Goal: Communication & Community: Participate in discussion

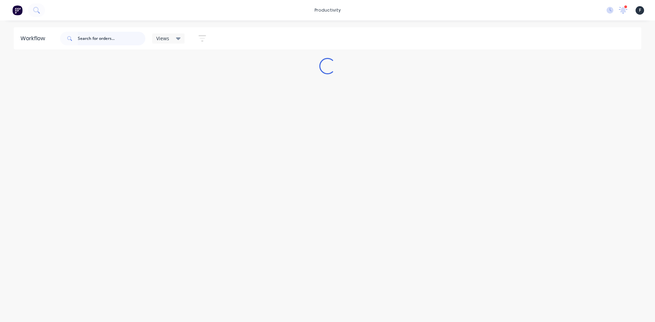
click at [116, 38] on input "text" at bounding box center [112, 39] width 68 height 14
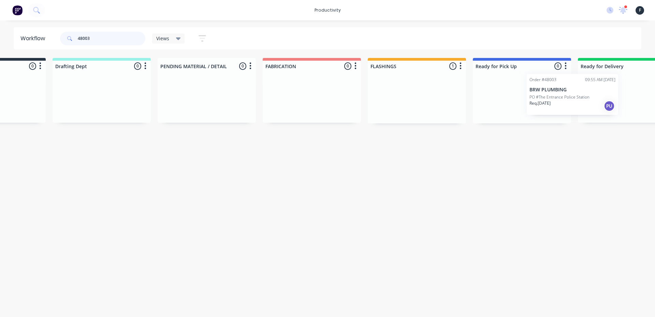
drag, startPoint x: 476, startPoint y: 110, endPoint x: 578, endPoint y: 106, distance: 102.1
click at [578, 106] on div "Submitted 0 Sort By Created date Required date Order number Customer name Most …" at bounding box center [496, 90] width 1138 height 65
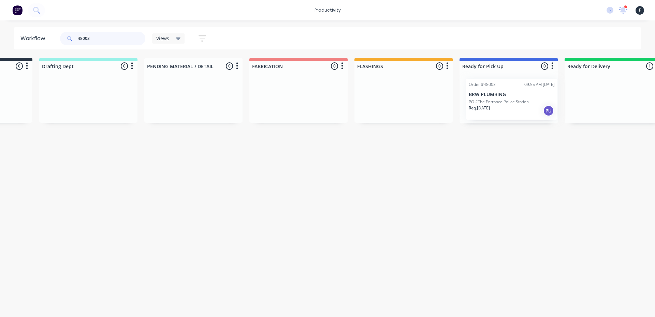
scroll to position [0, 84]
click at [499, 102] on div "Submitted 0 Sort By Created date Required date Order number Customer name Most …" at bounding box center [481, 90] width 1138 height 65
type input "48003"
click at [498, 101] on p "PO #The Entrance Police Station" at bounding box center [492, 100] width 60 height 6
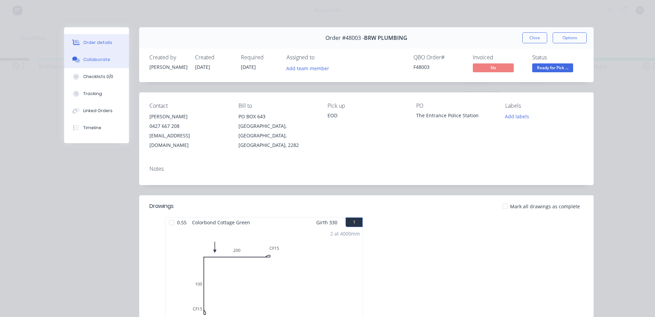
drag, startPoint x: 105, startPoint y: 60, endPoint x: 110, endPoint y: 59, distance: 4.2
click at [106, 60] on button "Collaborate" at bounding box center [96, 59] width 65 height 17
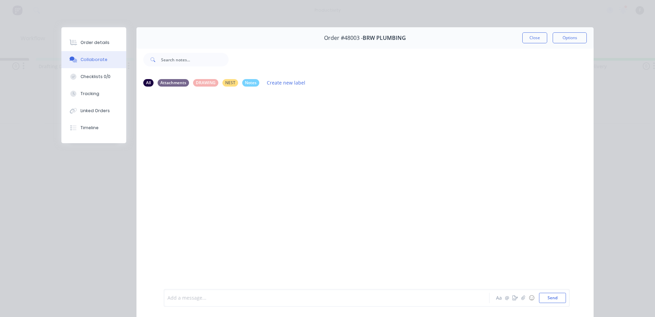
click at [280, 300] on div at bounding box center [317, 298] width 298 height 7
click at [529, 36] on button "Close" at bounding box center [534, 37] width 25 height 11
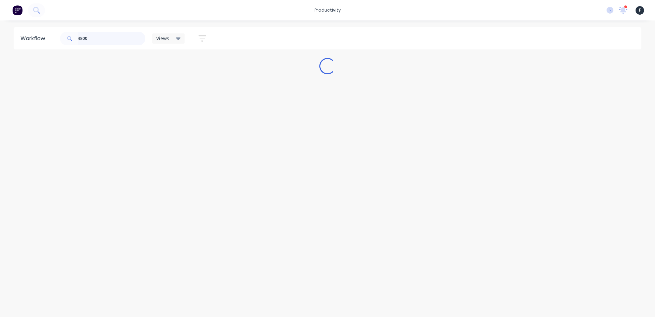
scroll to position [0, 0]
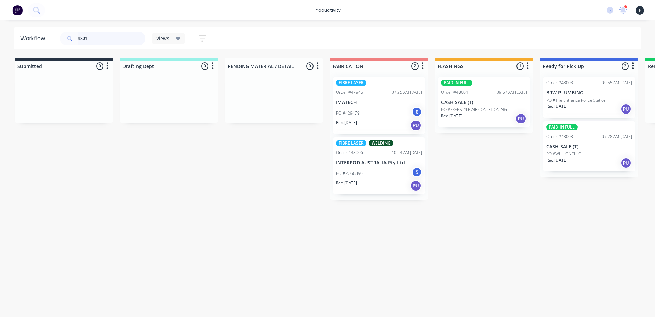
type input "48018"
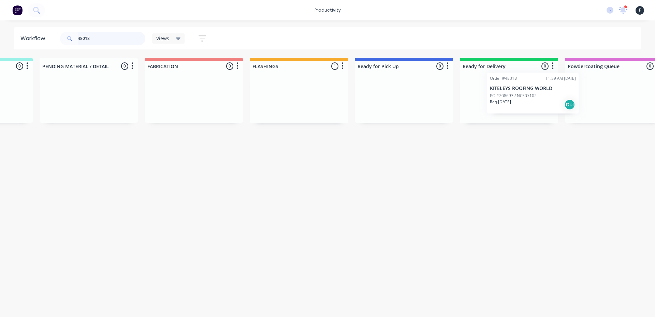
drag, startPoint x: 483, startPoint y: 112, endPoint x: 534, endPoint y: 106, distance: 51.8
click at [534, 106] on div "Submitted 0 Sort By Created date Required date Order number Customer name Most …" at bounding box center [379, 90] width 1138 height 65
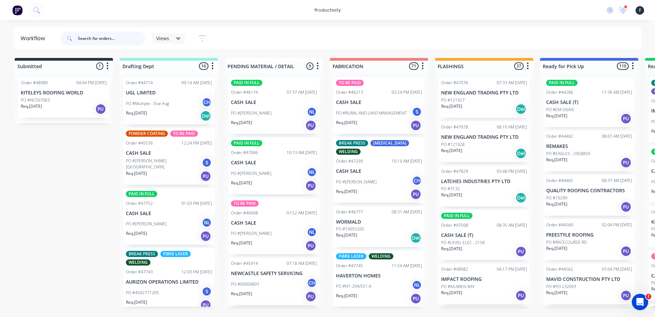
click at [133, 43] on input "text" at bounding box center [112, 39] width 68 height 14
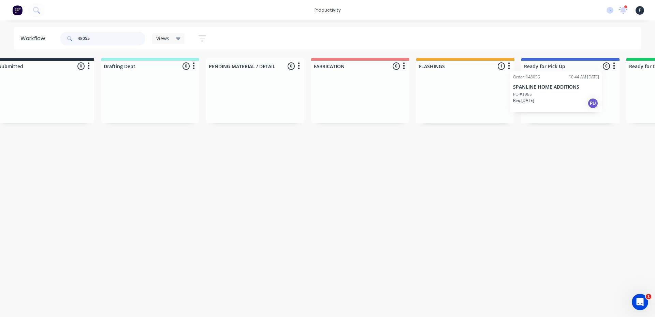
scroll to position [0, 35]
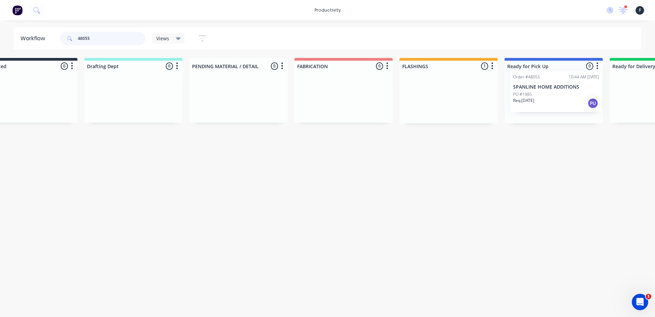
drag, startPoint x: 482, startPoint y: 109, endPoint x: 556, endPoint y: 102, distance: 74.3
click at [556, 102] on div "Submitted 0 Sort By Created date Required date Order number Customer name Most …" at bounding box center [528, 90] width 1138 height 65
type input "48055"
click at [553, 104] on div "Req. 25/09/25 PU" at bounding box center [554, 109] width 86 height 12
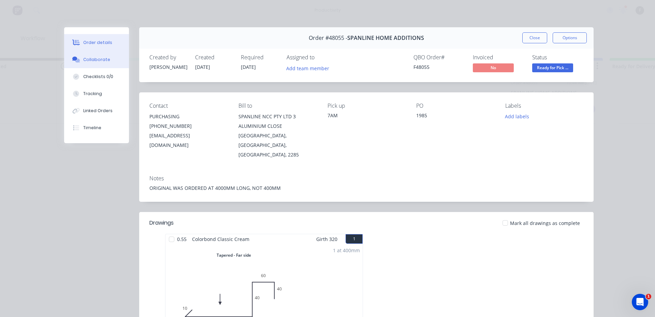
click at [93, 61] on div "Collaborate" at bounding box center [96, 60] width 27 height 6
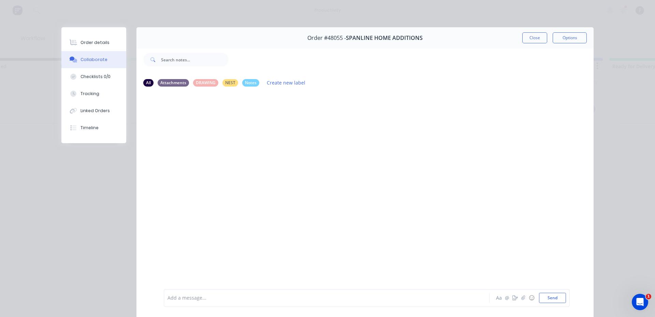
click at [268, 300] on div at bounding box center [317, 298] width 298 height 7
click at [534, 41] on button "Close" at bounding box center [534, 37] width 25 height 11
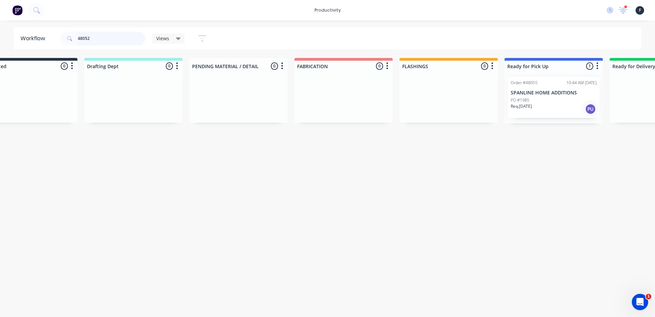
scroll to position [0, 0]
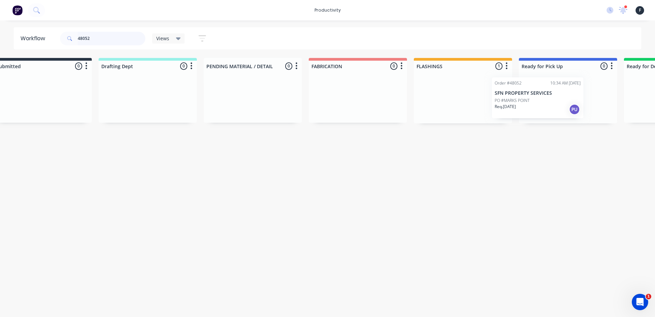
drag, startPoint x: 471, startPoint y: 95, endPoint x: 531, endPoint y: 96, distance: 60.4
click at [531, 96] on div "Submitted 0 Sort By Created date Required date Order number Customer name Most …" at bounding box center [543, 90] width 1138 height 65
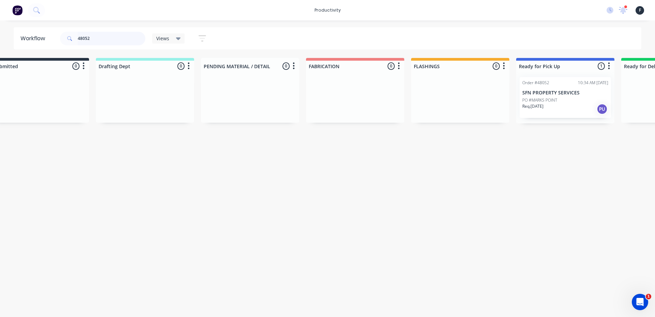
type input "48052"
click at [543, 105] on p "Req. 25/09/25" at bounding box center [532, 106] width 21 height 6
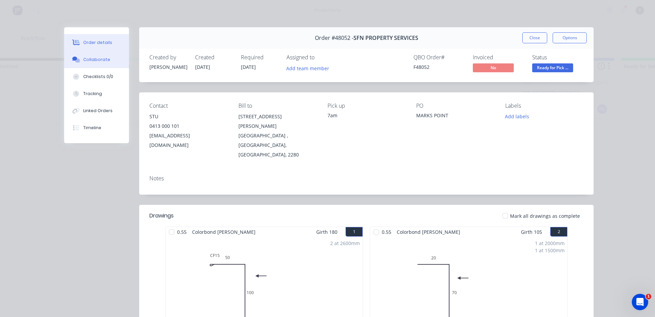
click at [94, 62] on div "Collaborate" at bounding box center [96, 60] width 27 height 6
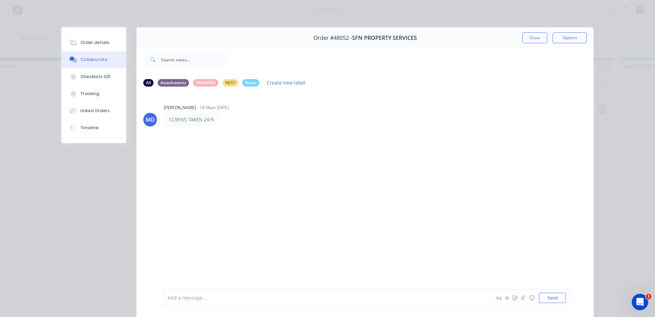
click at [267, 300] on div at bounding box center [317, 298] width 298 height 7
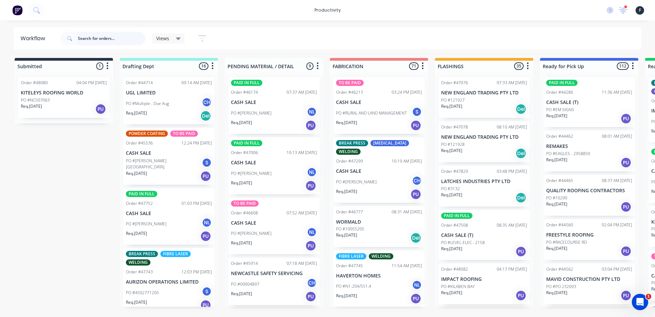
click at [100, 34] on input "text" at bounding box center [112, 39] width 68 height 14
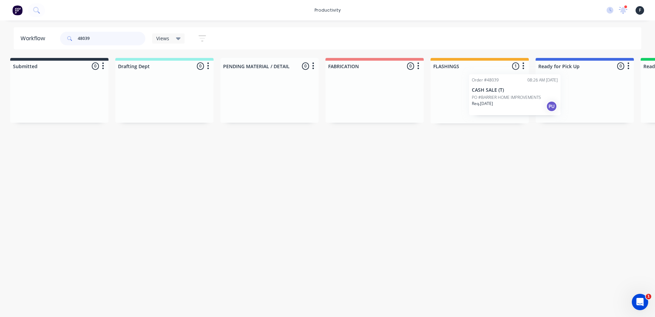
scroll to position [0, 21]
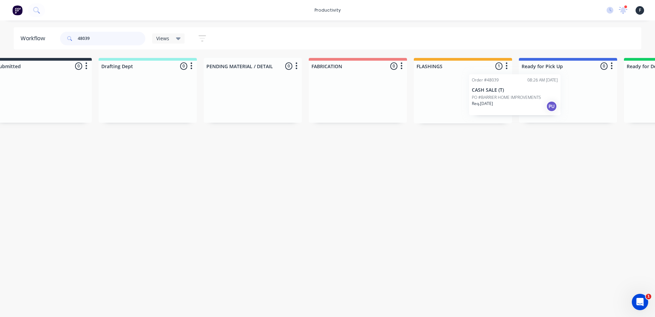
drag, startPoint x: 453, startPoint y: 112, endPoint x: 513, endPoint y: 111, distance: 59.4
click at [513, 111] on div "Submitted 0 Sort By Created date Required date Order number Customer name Most …" at bounding box center [543, 90] width 1138 height 65
type input "48039"
click at [543, 106] on div at bounding box center [568, 98] width 98 height 52
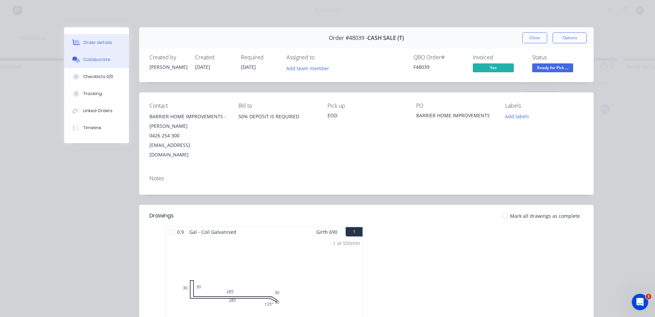
click at [112, 63] on button "Collaborate" at bounding box center [96, 59] width 65 height 17
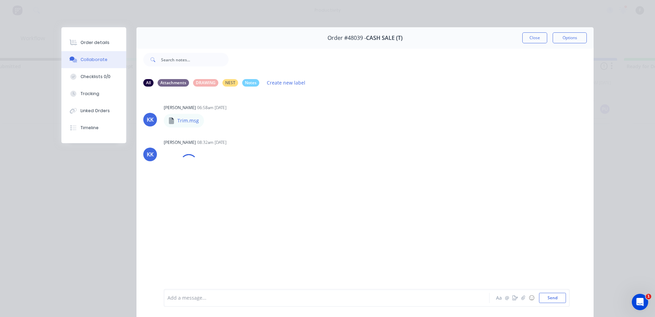
click at [199, 298] on div at bounding box center [317, 298] width 298 height 7
click at [526, 41] on button "Close" at bounding box center [534, 37] width 25 height 11
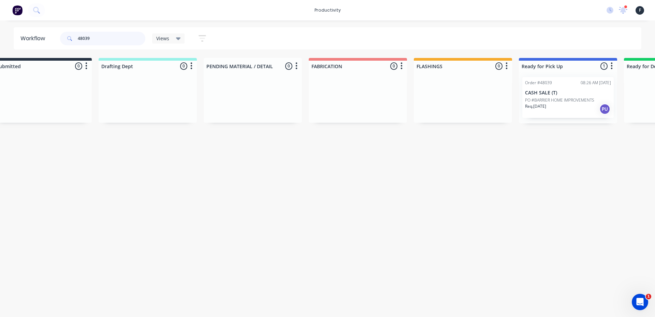
click at [105, 40] on input "48039" at bounding box center [112, 39] width 68 height 14
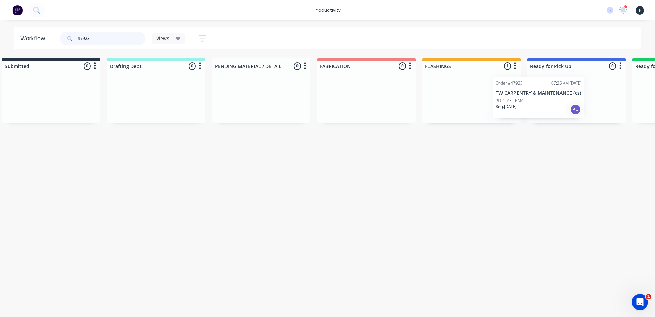
drag, startPoint x: 479, startPoint y: 100, endPoint x: 540, endPoint y: 100, distance: 61.1
click at [540, 100] on div "Submitted 0 Sort By Created date Required date Order number Customer name Most …" at bounding box center [551, 90] width 1138 height 65
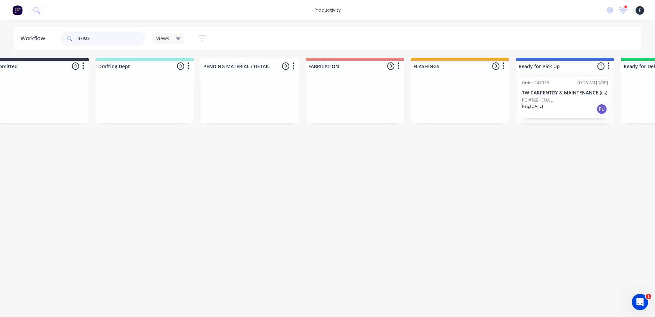
type input "47923"
click at [562, 94] on p "TW CARPENTRY & MAINTENANCE (cs)" at bounding box center [565, 93] width 86 height 6
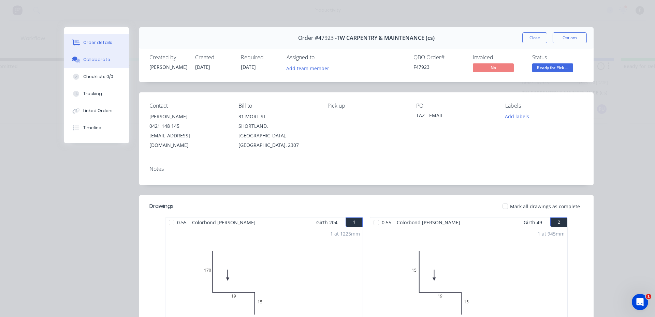
click at [78, 62] on div at bounding box center [76, 60] width 10 height 6
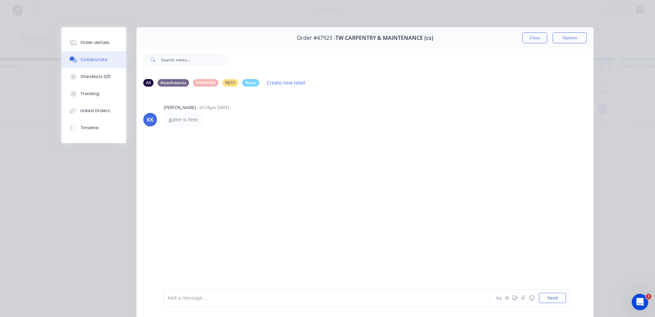
click at [217, 301] on div at bounding box center [317, 298] width 298 height 7
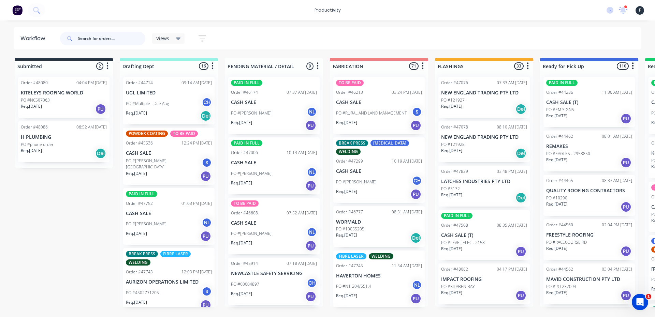
click at [111, 34] on input "text" at bounding box center [112, 39] width 68 height 14
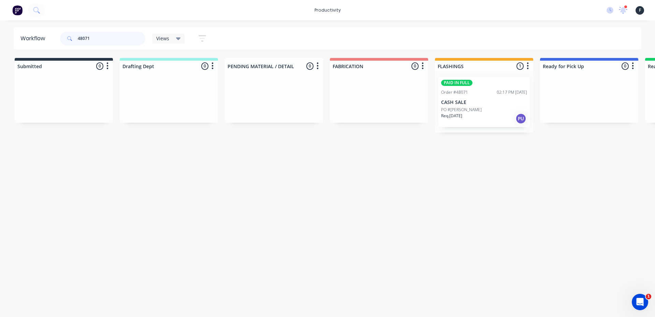
type input "48071"
click at [492, 110] on div "PO #NICK GRAHAM" at bounding box center [484, 110] width 86 height 6
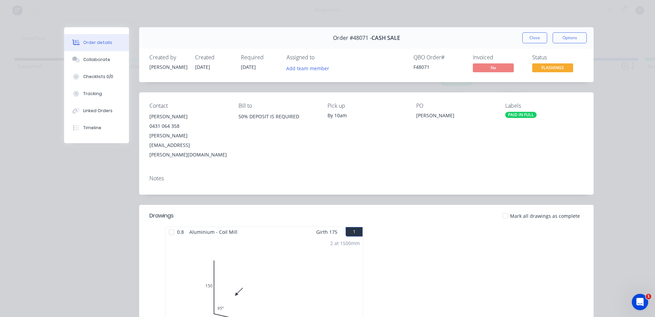
click at [540, 30] on div "Order #48071 - CASH SALE Close Options" at bounding box center [366, 37] width 454 height 21
click at [537, 37] on button "Close" at bounding box center [534, 37] width 25 height 11
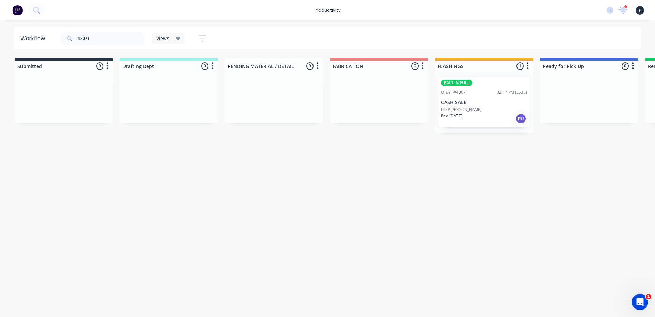
click at [520, 127] on div "PAID IN FULL Order #48071 02:17 PM 24/09/25 CASH SALE PO #NICK GRAHAM Req. 25/0…" at bounding box center [484, 102] width 98 height 61
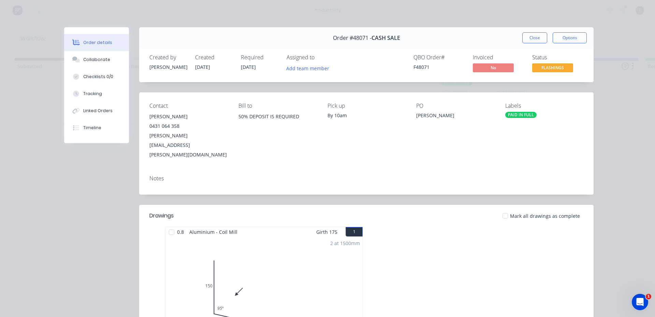
click at [531, 29] on div "Order #48071 - CASH SALE Close Options" at bounding box center [366, 37] width 454 height 21
click at [527, 38] on button "Close" at bounding box center [534, 37] width 25 height 11
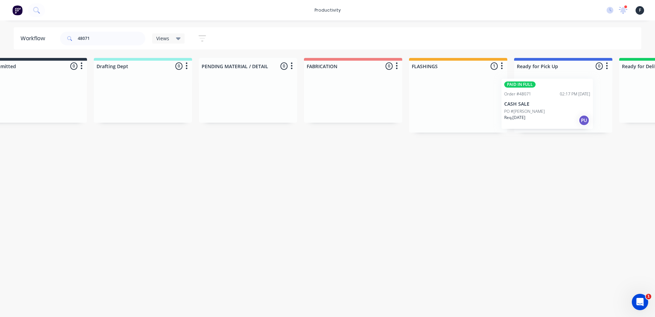
drag, startPoint x: 470, startPoint y: 123, endPoint x: 536, endPoint y: 125, distance: 66.2
click at [536, 125] on div "Submitted 0 Sort By Created date Required date Order number Customer name Most …" at bounding box center [538, 95] width 1138 height 75
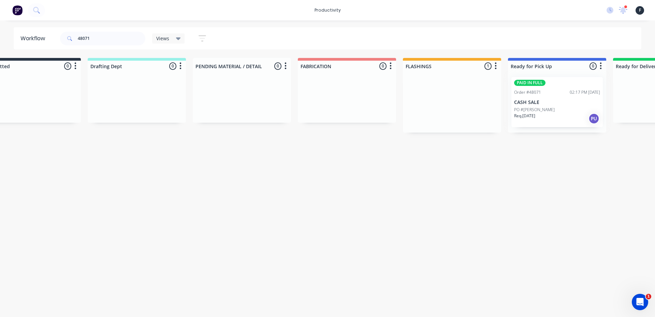
click at [545, 112] on div at bounding box center [557, 102] width 98 height 61
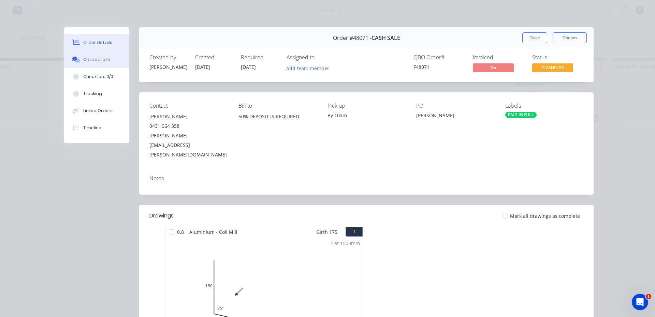
click at [90, 55] on button "Collaborate" at bounding box center [96, 59] width 65 height 17
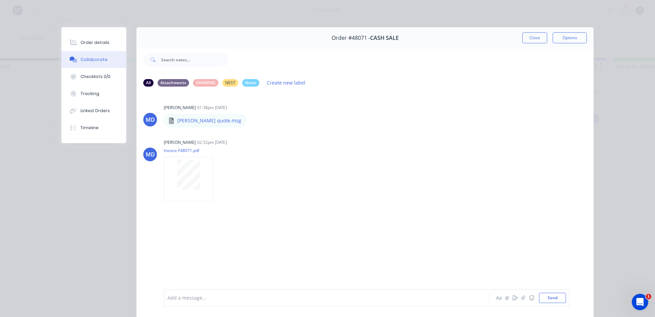
click at [199, 292] on div "Add a message... Aa @ ☺ Send" at bounding box center [367, 298] width 406 height 18
click at [199, 293] on div "Add a message..." at bounding box center [316, 298] width 299 height 10
click at [535, 43] on button "Close" at bounding box center [534, 37] width 25 height 11
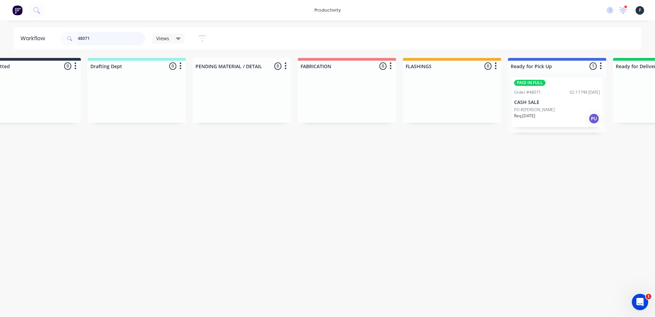
click at [118, 39] on input "48071" at bounding box center [112, 39] width 68 height 14
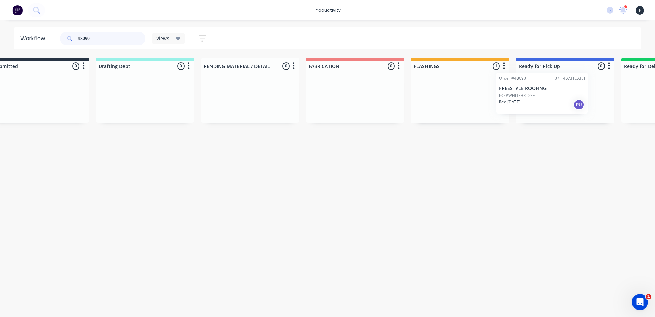
drag, startPoint x: 465, startPoint y: 100, endPoint x: 527, endPoint y: 96, distance: 62.6
click at [527, 96] on div "Submitted 0 Sort By Created date Required date Order number Customer name Most …" at bounding box center [540, 90] width 1138 height 65
type input "48090"
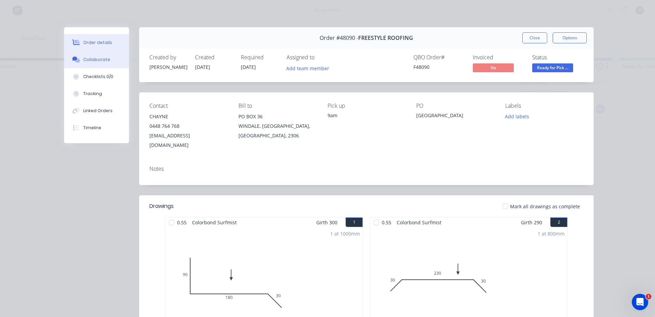
click at [88, 66] on button "Collaborate" at bounding box center [96, 59] width 65 height 17
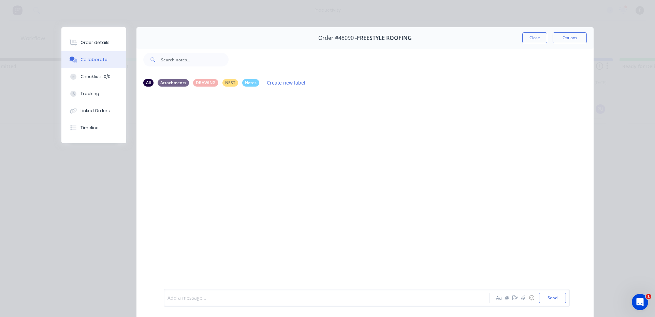
click at [181, 298] on div at bounding box center [317, 298] width 298 height 7
click at [546, 37] on div "Close Options" at bounding box center [554, 37] width 64 height 11
click at [543, 37] on button "Close" at bounding box center [534, 37] width 25 height 11
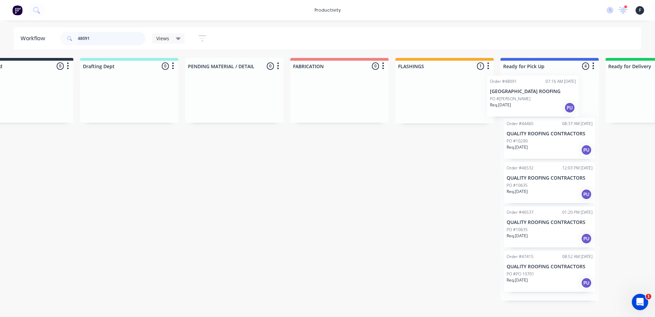
scroll to position [0, 43]
drag, startPoint x: 478, startPoint y: 102, endPoint x: 529, endPoint y: 101, distance: 50.8
click at [529, 101] on div "Submitted 0 Sort By Created date Required date Order number Customer name Most …" at bounding box center [521, 179] width 1138 height 243
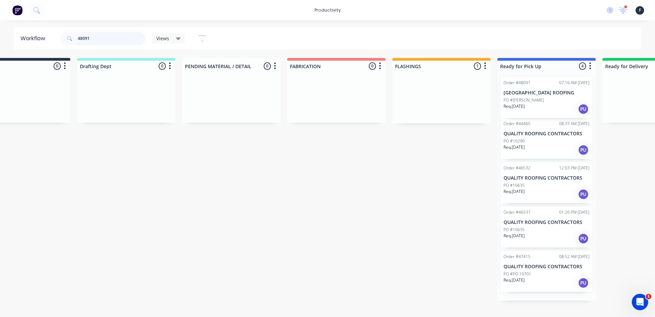
type input "48091"
click at [540, 98] on div "Order #44465 08:37 AM 08/05/25 QUALITY ROOFING CONTRACTORS PO #10290 Req. 12/05…" at bounding box center [546, 186] width 98 height 229
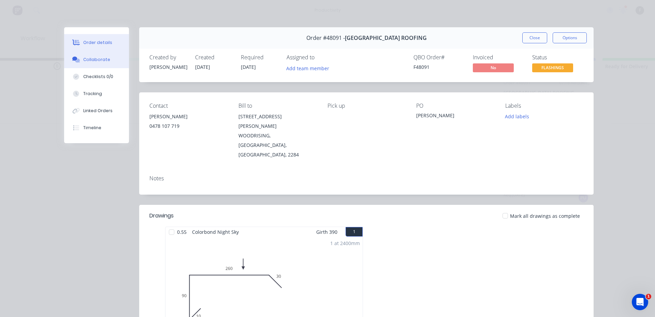
click at [107, 64] on button "Collaborate" at bounding box center [96, 59] width 65 height 17
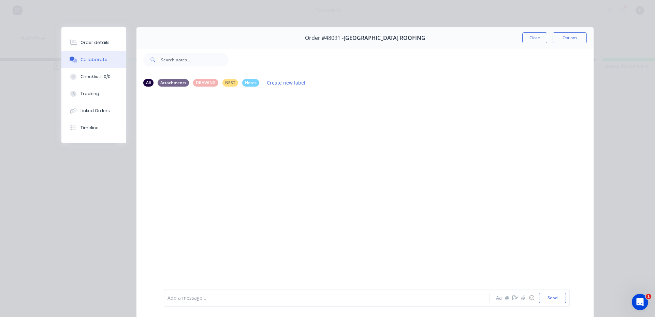
click at [185, 299] on div at bounding box center [317, 298] width 298 height 7
click at [525, 41] on button "Close" at bounding box center [534, 37] width 25 height 11
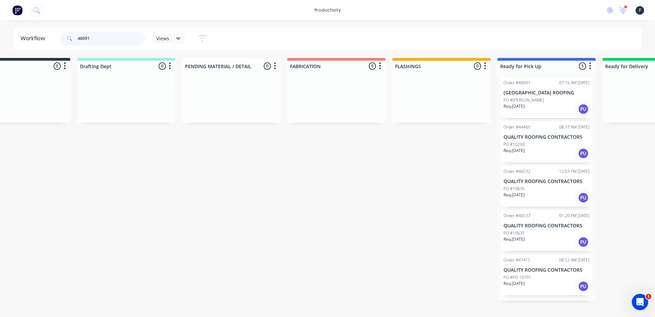
click at [137, 39] on input "48091" at bounding box center [112, 39] width 68 height 14
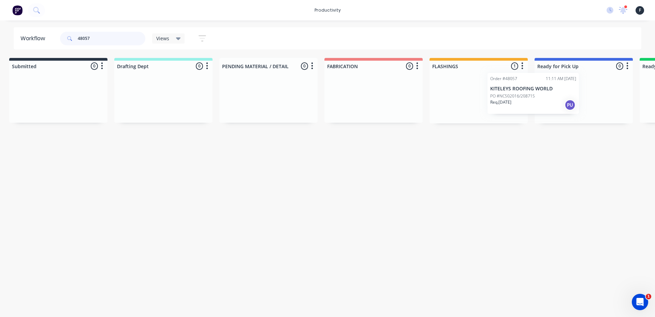
scroll to position [0, 17]
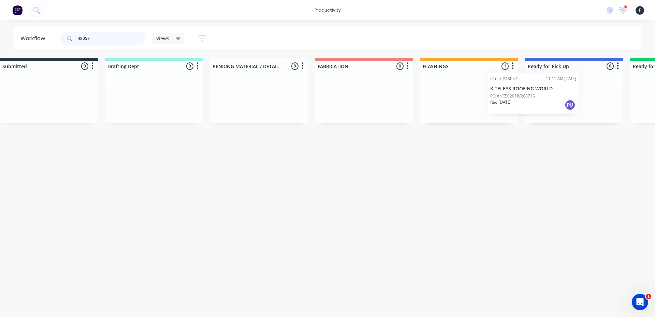
drag, startPoint x: 484, startPoint y: 106, endPoint x: 538, endPoint y: 102, distance: 53.7
click at [538, 102] on div "Submitted 0 Sort By Created date Required date Order number Customer name Most …" at bounding box center [549, 90] width 1138 height 65
type input "48057"
click at [542, 101] on div at bounding box center [572, 98] width 98 height 52
click at [555, 110] on div "Req. 25/09/25 PU" at bounding box center [572, 109] width 86 height 12
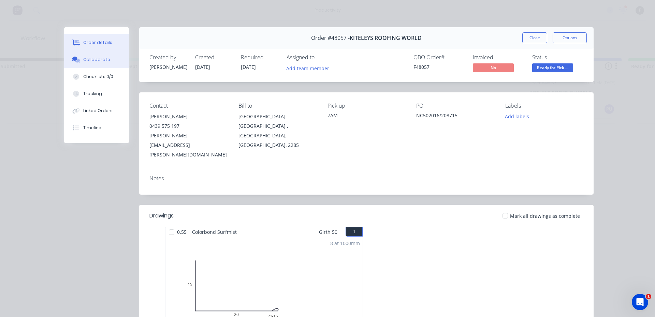
click at [87, 61] on div "Collaborate" at bounding box center [96, 60] width 27 height 6
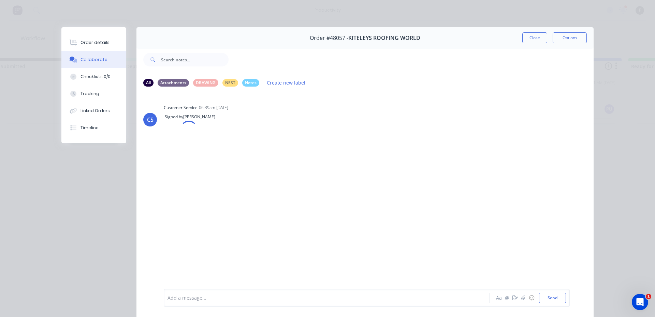
click at [181, 295] on div at bounding box center [317, 298] width 298 height 7
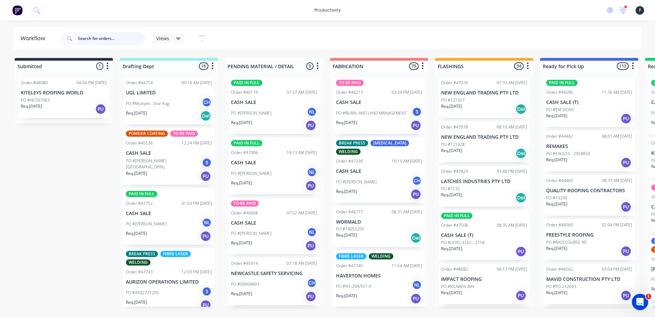
click at [102, 38] on input "text" at bounding box center [112, 39] width 68 height 14
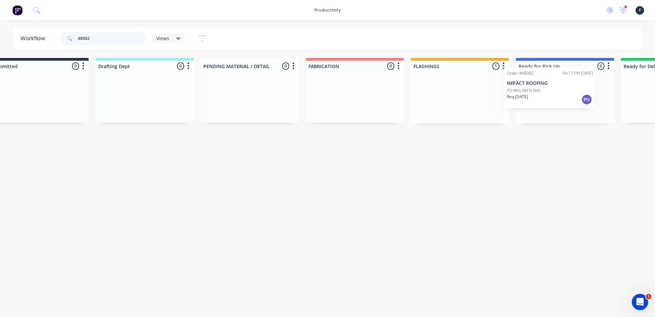
scroll to position [0, 45]
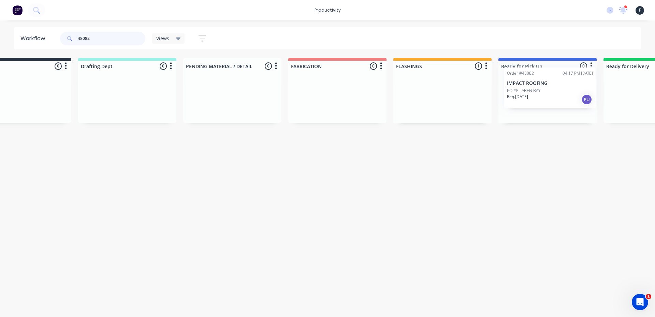
drag, startPoint x: 464, startPoint y: 113, endPoint x: 537, endPoint y: 103, distance: 74.1
click at [537, 103] on div "Submitted 0 Sort By Created date Required date Order number Customer name Most …" at bounding box center [522, 90] width 1138 height 65
type input "48082"
click at [537, 103] on div at bounding box center [544, 98] width 98 height 52
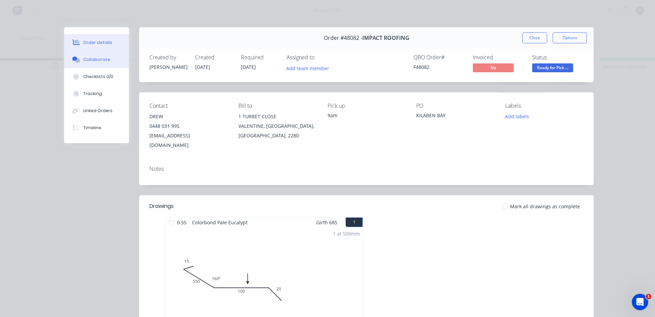
click at [106, 61] on button "Collaborate" at bounding box center [96, 59] width 65 height 17
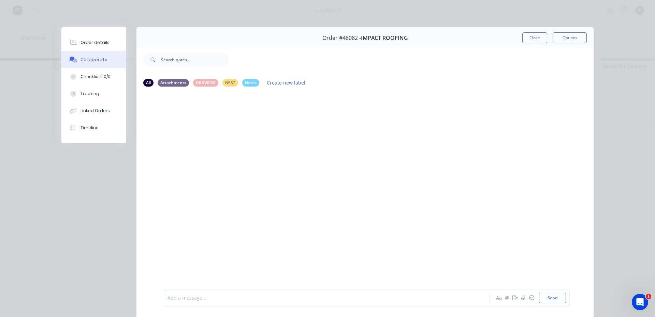
drag, startPoint x: 178, startPoint y: 301, endPoint x: 162, endPoint y: 281, distance: 25.5
click at [178, 301] on div at bounding box center [317, 298] width 298 height 7
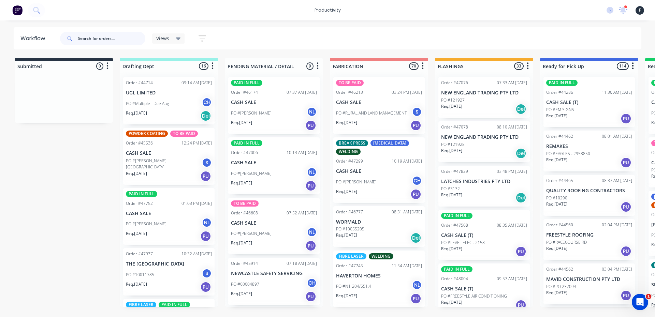
click at [118, 39] on input "text" at bounding box center [112, 39] width 68 height 14
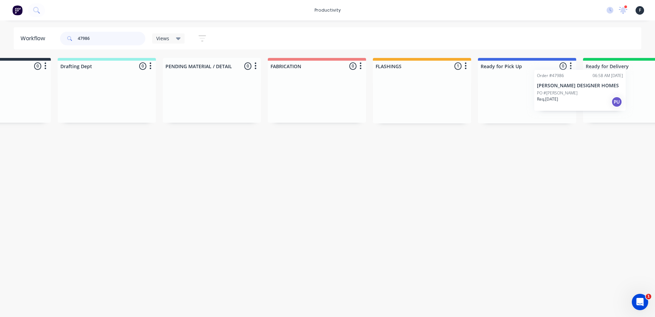
drag, startPoint x: 483, startPoint y: 111, endPoint x: 586, endPoint y: 102, distance: 104.1
click at [586, 102] on div "Submitted 0 Sort By Created date Required date Order number Customer name Most …" at bounding box center [501, 90] width 1138 height 65
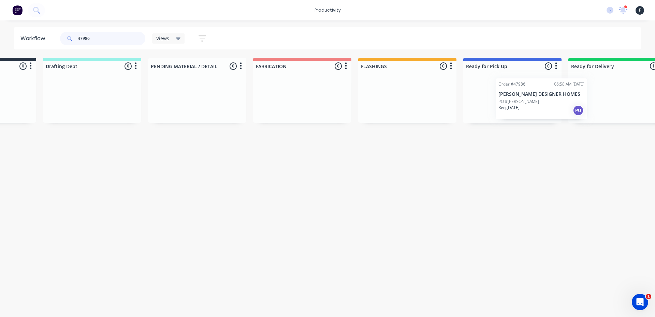
scroll to position [0, 79]
click at [470, 98] on div "Submitted 0 Sort By Created date Required date Order number Customer name Most …" at bounding box center [485, 90] width 1138 height 65
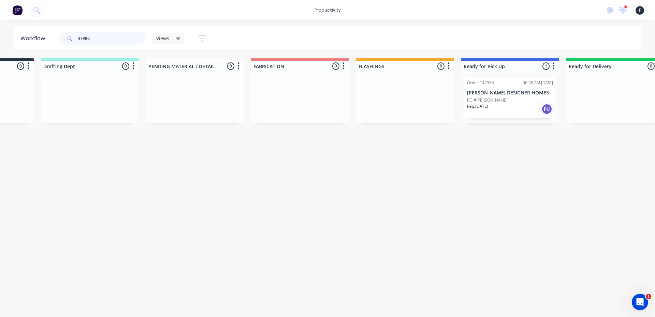
type input "47986"
click at [491, 101] on div "PO #[PERSON_NAME]" at bounding box center [510, 100] width 86 height 6
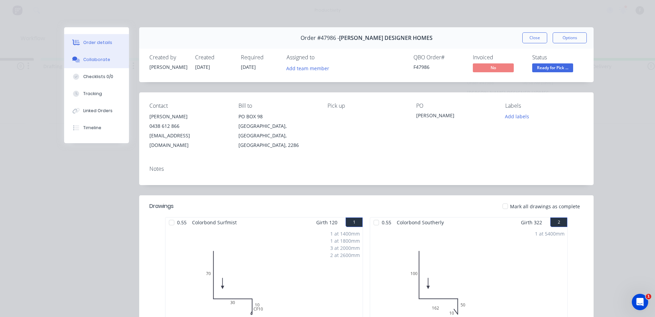
click at [89, 57] on div "Collaborate" at bounding box center [96, 60] width 27 height 6
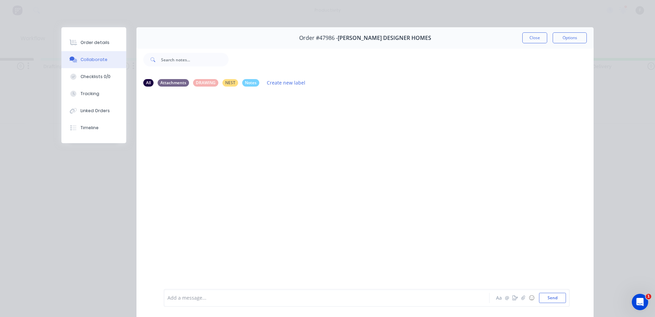
drag, startPoint x: 267, startPoint y: 300, endPoint x: 267, endPoint y: 291, distance: 9.2
click at [267, 300] on div at bounding box center [317, 298] width 298 height 7
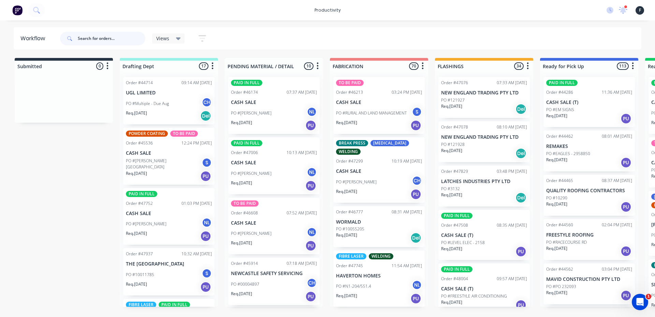
click at [132, 38] on input "text" at bounding box center [112, 39] width 68 height 14
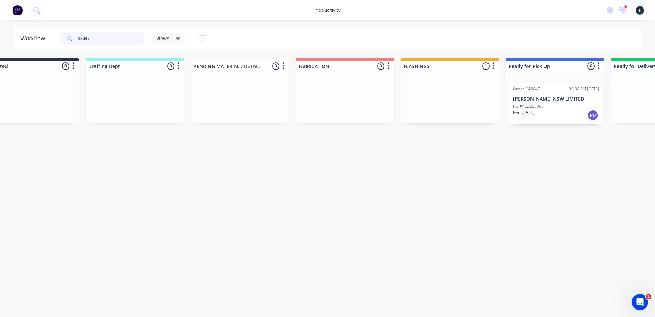
drag, startPoint x: 460, startPoint y: 101, endPoint x: 547, endPoint y: 107, distance: 86.5
click at [547, 107] on div "Submitted 0 Sort By Created date Required date Order number Customer name Most …" at bounding box center [530, 90] width 1138 height 65
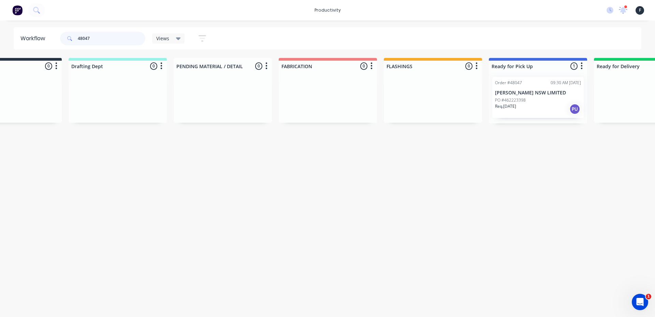
type input "48047"
click at [546, 105] on div "Req. [DATE] PU" at bounding box center [538, 109] width 86 height 12
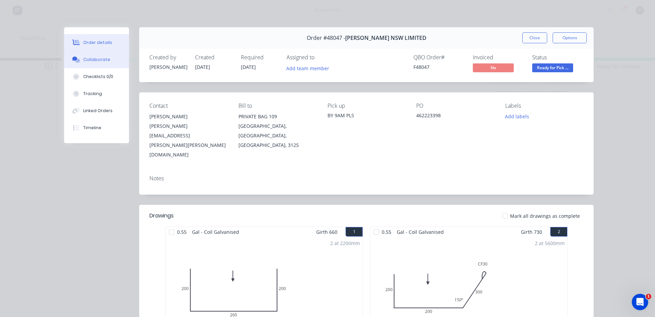
click at [103, 54] on button "Collaborate" at bounding box center [96, 59] width 65 height 17
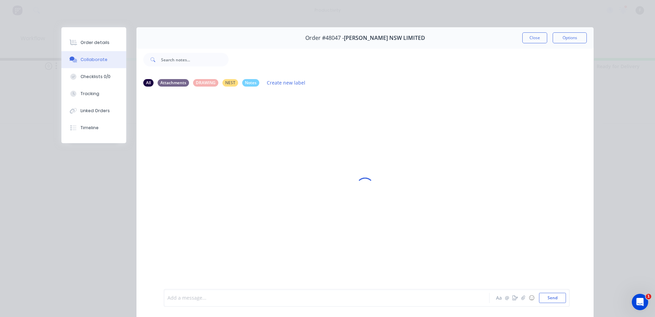
click at [177, 300] on div at bounding box center [317, 298] width 298 height 7
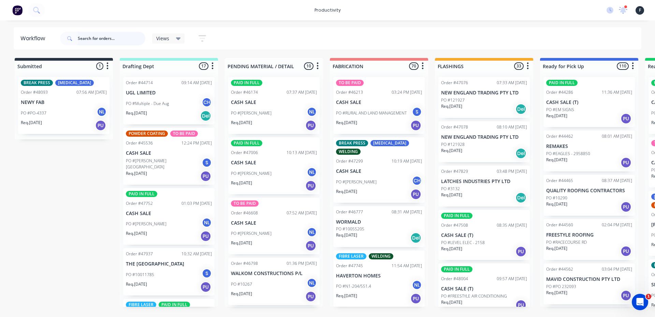
click at [100, 34] on input "text" at bounding box center [112, 39] width 68 height 14
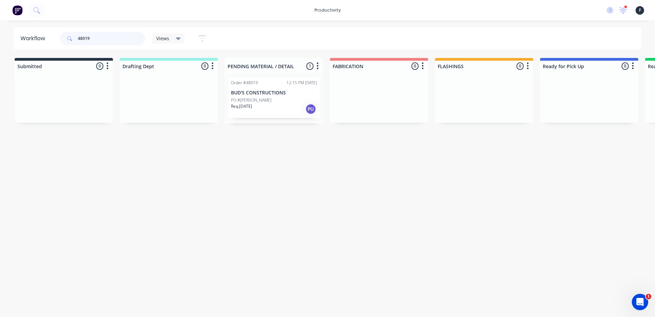
type input "48019"
click at [294, 106] on div "Req. [DATE] PU" at bounding box center [274, 109] width 86 height 12
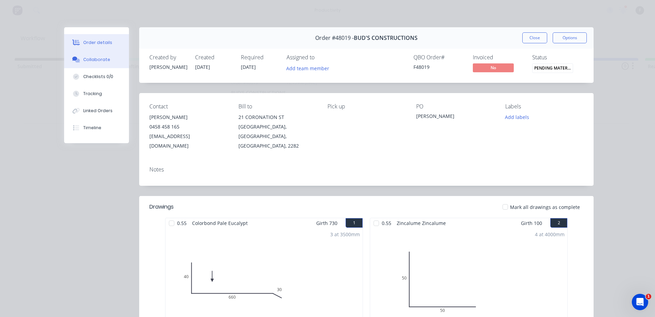
click at [86, 61] on div "Collaborate" at bounding box center [96, 60] width 27 height 6
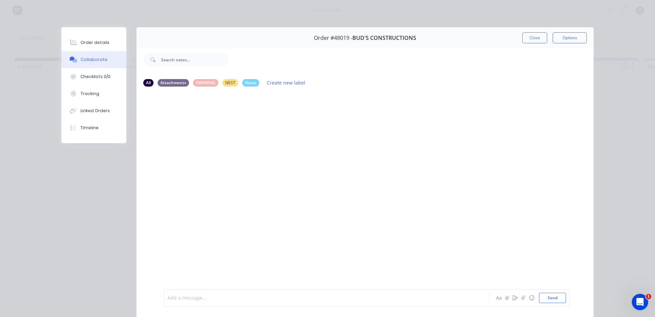
click at [193, 296] on div at bounding box center [317, 298] width 298 height 7
click at [527, 41] on button "Close" at bounding box center [534, 37] width 25 height 11
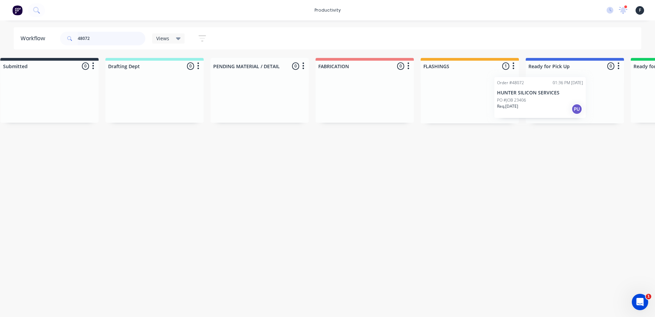
scroll to position [0, 20]
drag, startPoint x: 460, startPoint y: 99, endPoint x: 520, endPoint y: 99, distance: 59.7
click at [520, 99] on div "Submitted 0 Sort By Created date Required date Order number Customer name Most …" at bounding box center [544, 90] width 1138 height 65
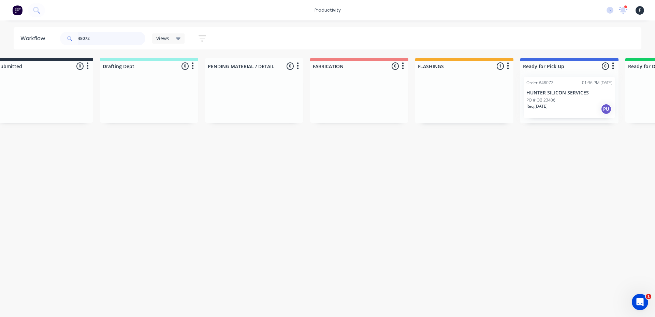
type input "48072"
click at [551, 98] on div at bounding box center [569, 98] width 98 height 52
click at [549, 101] on p "PO #JOB 23406" at bounding box center [540, 100] width 29 height 6
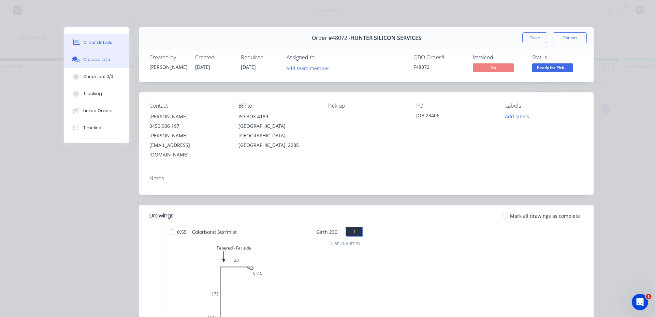
click at [79, 58] on button "Collaborate" at bounding box center [96, 59] width 65 height 17
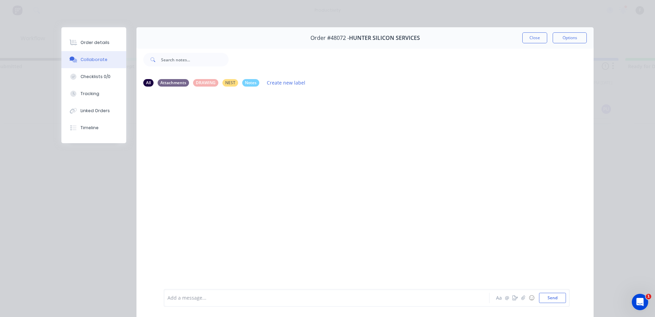
click at [195, 295] on div at bounding box center [317, 298] width 298 height 7
click at [527, 40] on button "Close" at bounding box center [534, 37] width 25 height 11
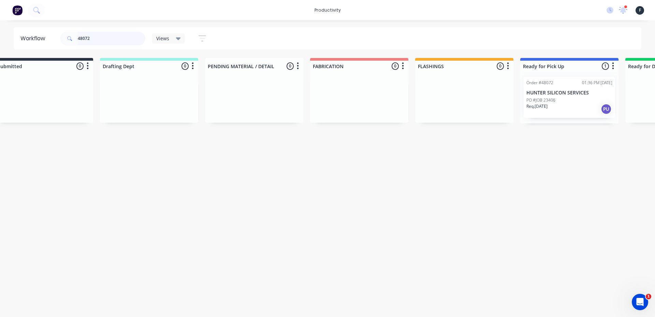
click at [114, 38] on input "48072" at bounding box center [112, 39] width 68 height 14
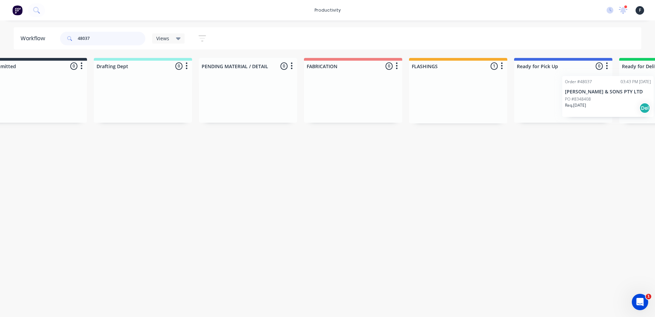
scroll to position [0, 48]
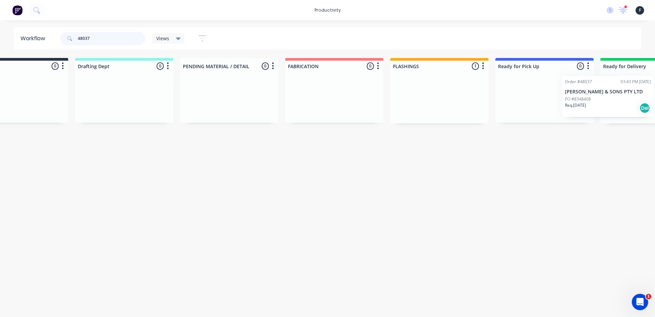
drag, startPoint x: 500, startPoint y: 103, endPoint x: 626, endPoint y: 101, distance: 125.5
click at [626, 101] on div "Submitted 0 Sort By Created date Required date Order number Customer name Most …" at bounding box center [519, 90] width 1138 height 65
click at [99, 40] on input "48037" at bounding box center [112, 39] width 68 height 14
type input "48036"
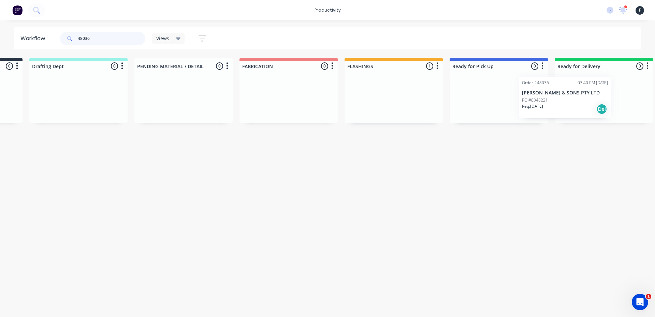
drag, startPoint x: 470, startPoint y: 105, endPoint x: 555, endPoint y: 104, distance: 85.3
click at [555, 104] on div "Submitted 0 Sort By Created date Required date Order number Customer name Most …" at bounding box center [473, 90] width 1138 height 65
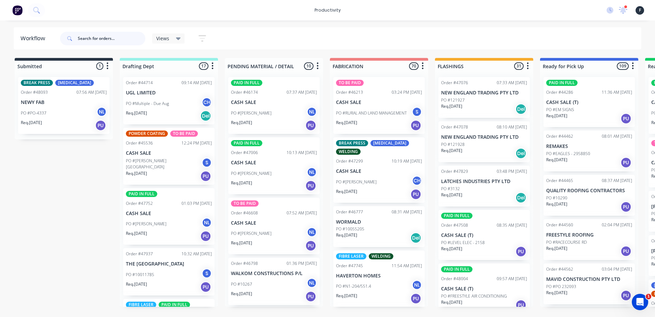
click at [78, 37] on input "text" at bounding box center [112, 39] width 68 height 14
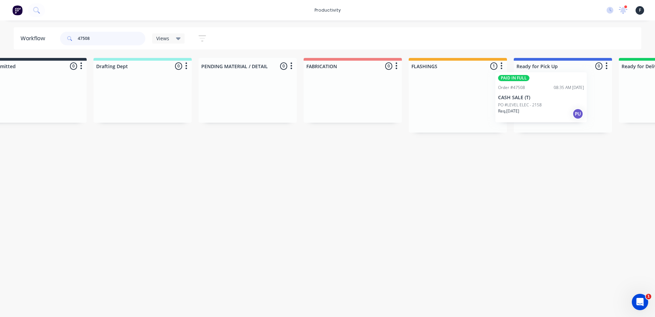
drag, startPoint x: 474, startPoint y: 110, endPoint x: 537, endPoint y: 104, distance: 63.7
click at [537, 104] on div "Submitted 0 Sort By Created date Required date Order number Customer name Most …" at bounding box center [538, 95] width 1138 height 75
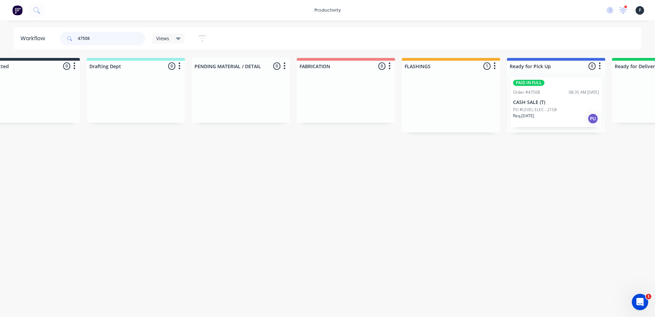
type input "47508"
click at [539, 103] on div at bounding box center [556, 102] width 98 height 61
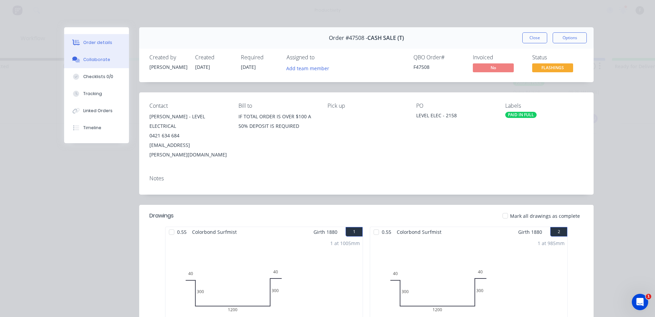
click at [72, 61] on icon at bounding box center [76, 60] width 8 height 6
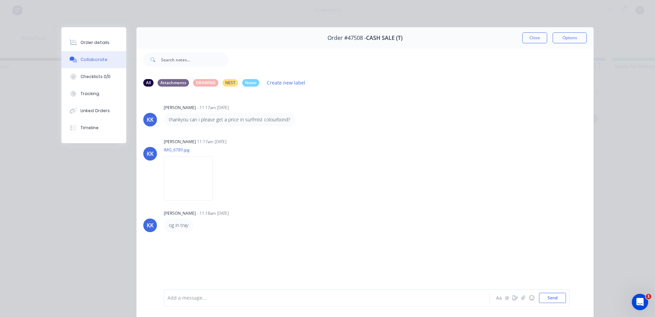
click at [203, 296] on div at bounding box center [317, 298] width 298 height 7
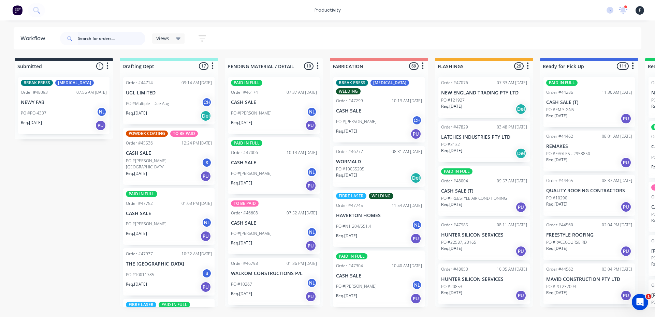
click at [120, 37] on input "text" at bounding box center [112, 39] width 68 height 14
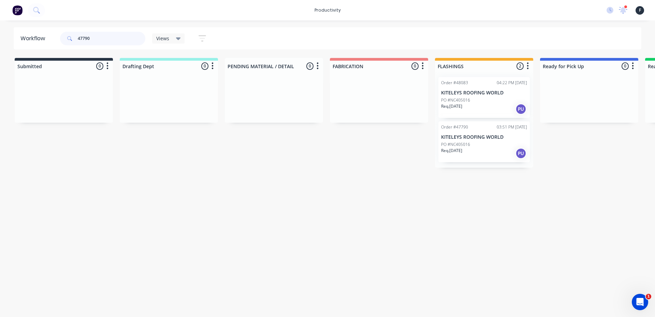
type input "47790"
click at [509, 143] on div "PO #NC405016" at bounding box center [484, 145] width 86 height 6
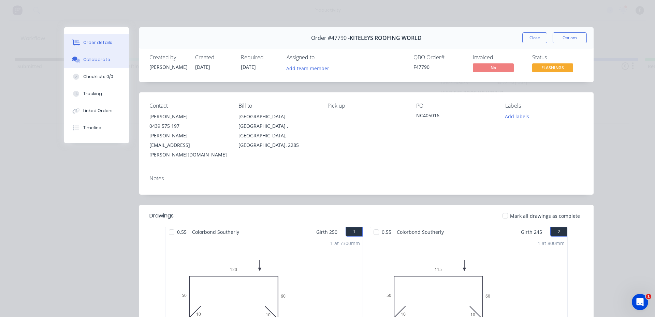
click at [108, 57] on button "Collaborate" at bounding box center [96, 59] width 65 height 17
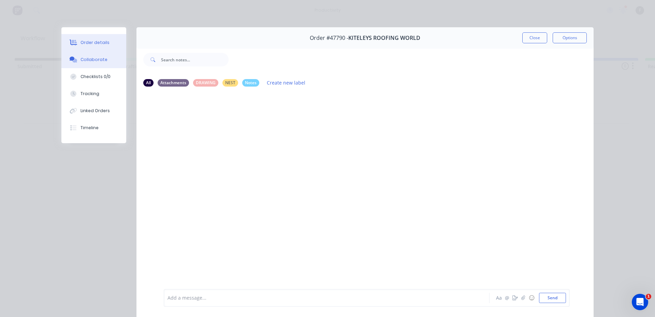
click at [87, 39] on button "Order details" at bounding box center [93, 42] width 65 height 17
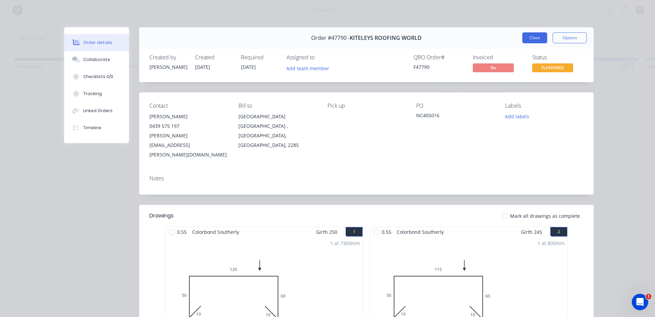
click at [535, 35] on button "Close" at bounding box center [534, 37] width 25 height 11
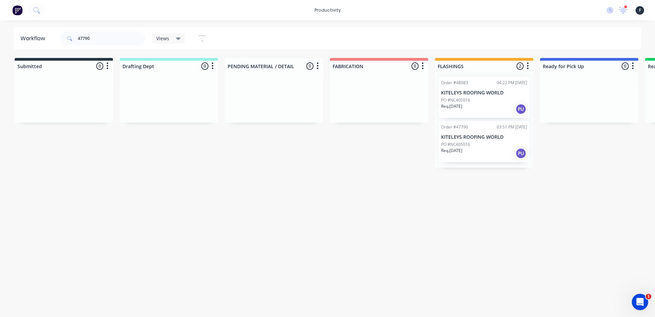
click at [475, 114] on div "Req. [DATE] PU" at bounding box center [484, 109] width 86 height 12
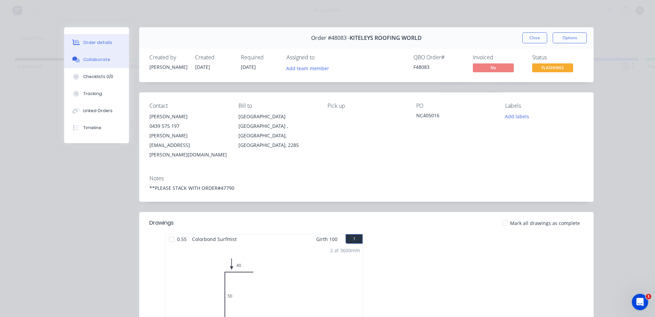
click at [102, 63] on button "Collaborate" at bounding box center [96, 59] width 65 height 17
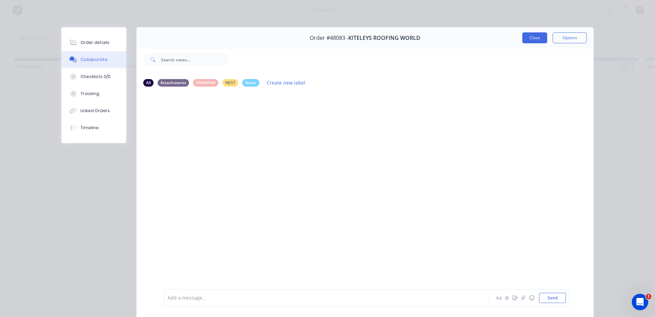
click at [531, 37] on button "Close" at bounding box center [534, 37] width 25 height 11
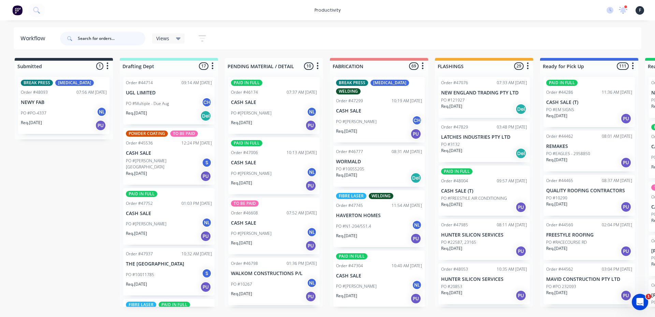
click at [85, 39] on input "text" at bounding box center [112, 39] width 68 height 14
type input "4"
click at [84, 37] on input "text" at bounding box center [112, 39] width 68 height 14
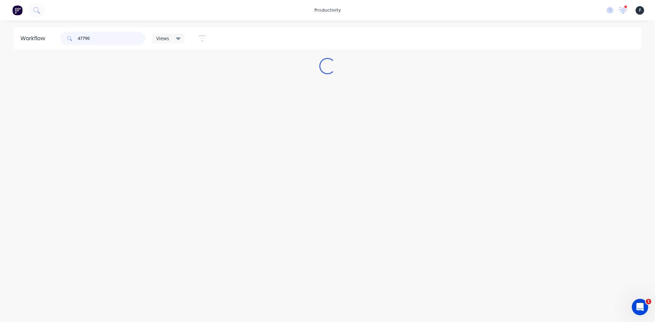
type input "47790"
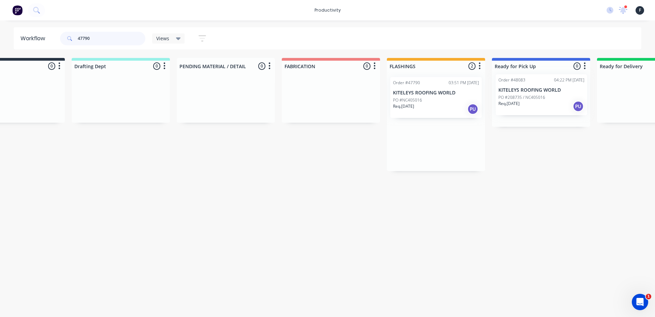
drag, startPoint x: 473, startPoint y: 103, endPoint x: 533, endPoint y: 101, distance: 59.4
click at [533, 101] on div "Submitted 0 Sort By Created date Required date Order number Customer name Most …" at bounding box center [516, 114] width 1138 height 113
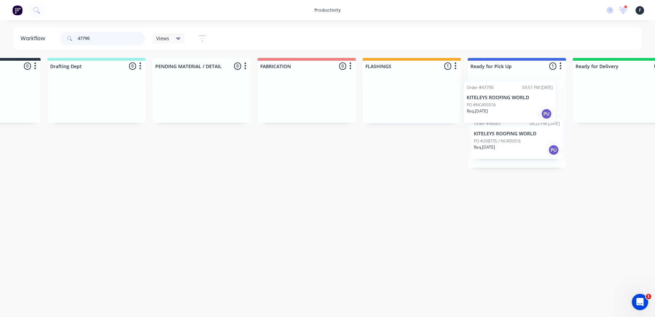
drag, startPoint x: 436, startPoint y: 108, endPoint x: 524, endPoint y: 104, distance: 88.8
click at [524, 105] on div "Submitted 0 Sort By Created date Required date Order number Customer name Most …" at bounding box center [492, 113] width 1138 height 110
click at [510, 105] on div "Req. [DATE] PU" at bounding box center [515, 109] width 86 height 12
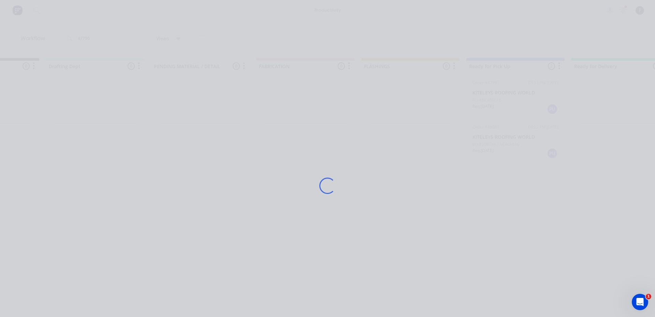
click at [510, 105] on div "Loading..." at bounding box center [328, 185] width 546 height 317
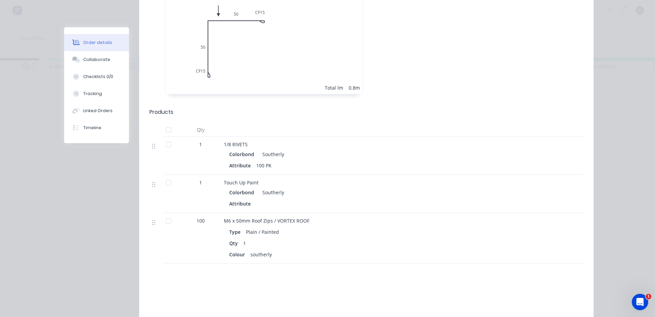
scroll to position [424, 0]
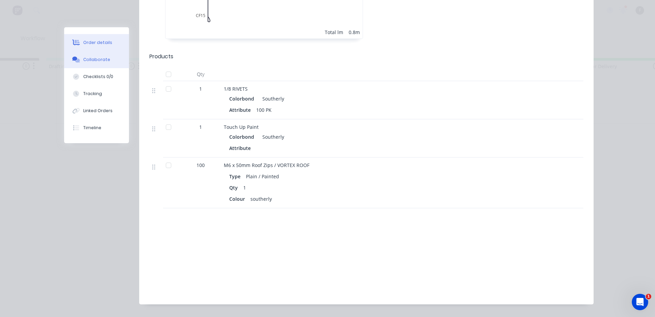
click at [85, 61] on div "Collaborate" at bounding box center [96, 60] width 27 height 6
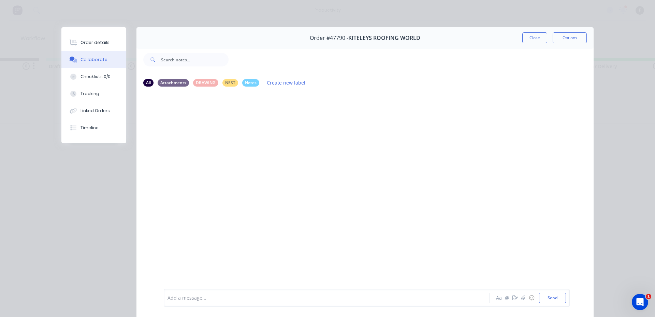
click at [196, 292] on div "Add a message... Aa @ ☺ Send" at bounding box center [367, 298] width 406 height 18
click at [194, 298] on div at bounding box center [317, 298] width 298 height 7
click at [556, 295] on button "Send" at bounding box center [552, 298] width 27 height 10
click at [529, 39] on button "Close" at bounding box center [534, 37] width 25 height 11
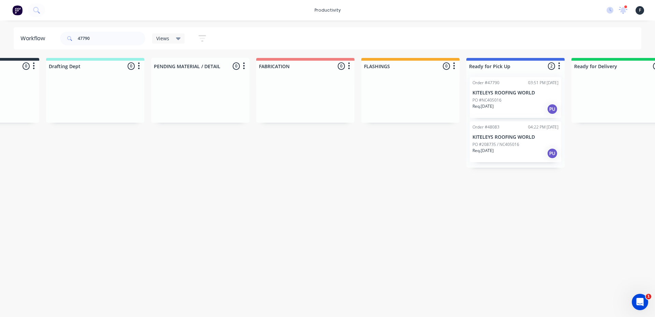
click at [509, 103] on div "PO #NC405016" at bounding box center [515, 100] width 86 height 6
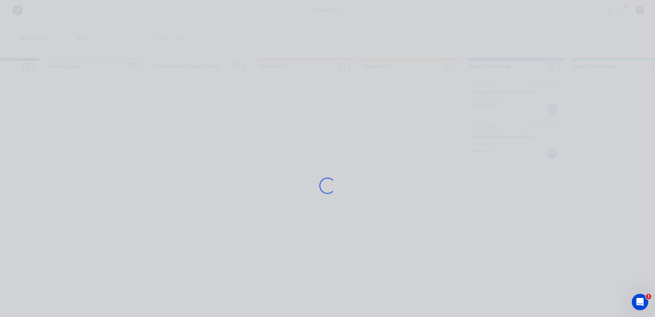
click at [509, 103] on div "Loading..." at bounding box center [328, 185] width 546 height 317
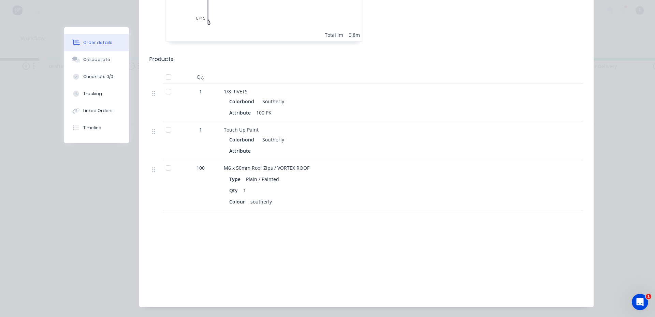
scroll to position [424, 0]
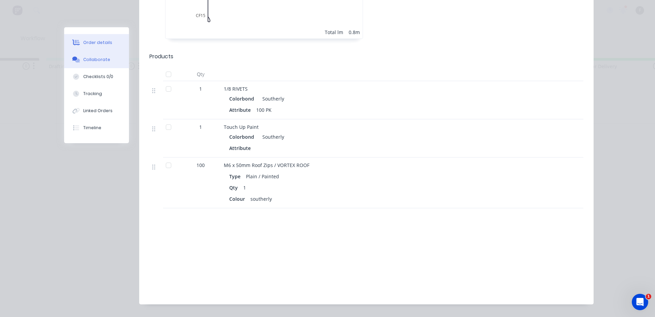
click at [84, 59] on div "Collaborate" at bounding box center [96, 60] width 27 height 6
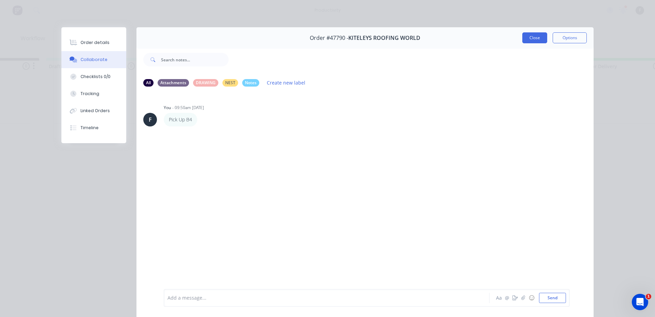
click at [534, 36] on button "Close" at bounding box center [534, 37] width 25 height 11
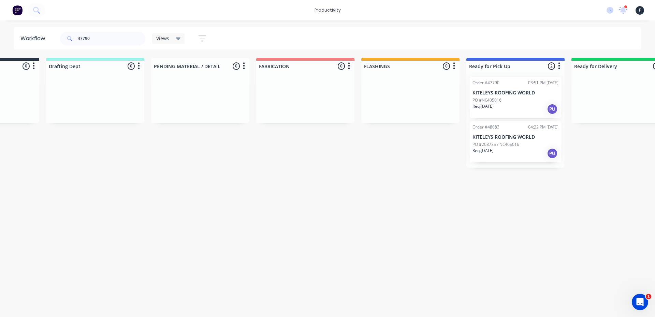
click at [511, 155] on div "Req. 25/09/25 PU" at bounding box center [515, 154] width 86 height 12
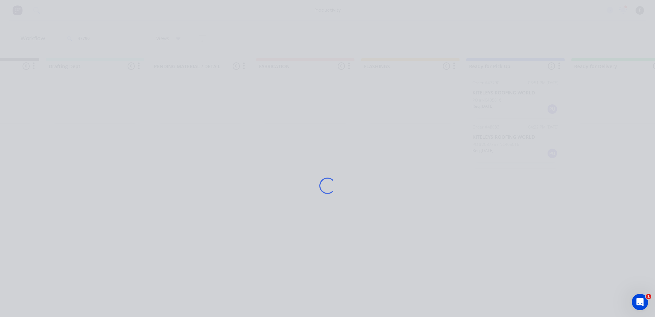
click at [511, 155] on div "Loading..." at bounding box center [328, 185] width 546 height 317
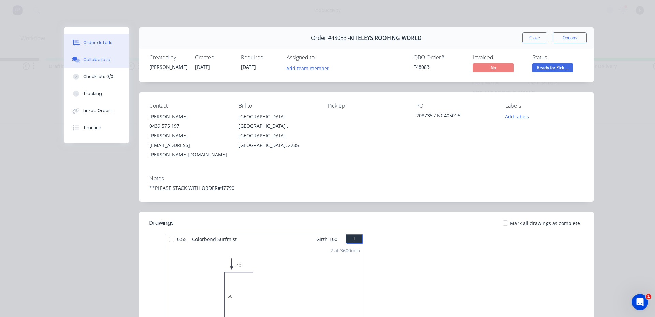
click at [90, 60] on div "Collaborate" at bounding box center [96, 60] width 27 height 6
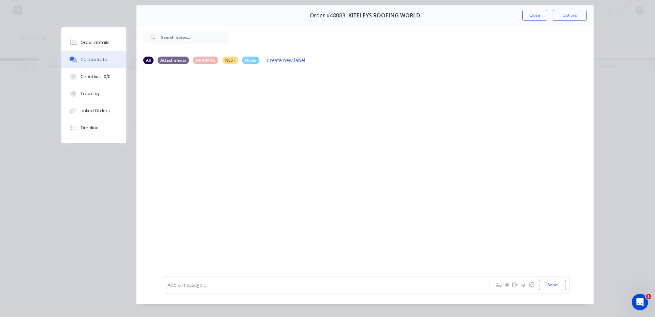
scroll to position [34, 0]
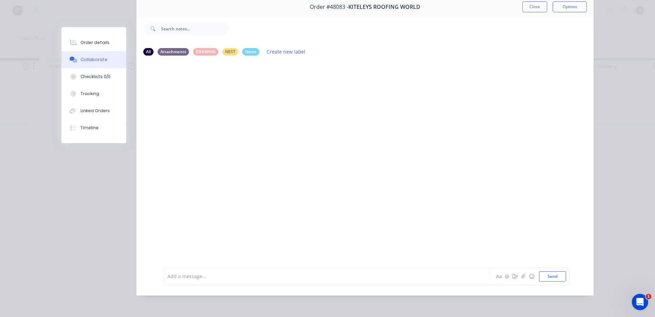
click at [193, 275] on div at bounding box center [317, 276] width 298 height 7
click at [552, 278] on button "Send" at bounding box center [552, 277] width 27 height 10
click at [528, 2] on button "Close" at bounding box center [534, 6] width 25 height 11
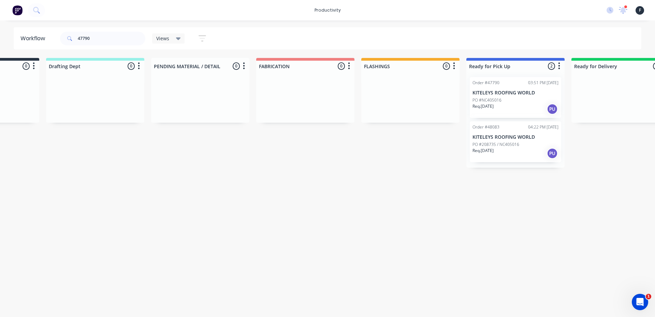
click at [519, 109] on div "Req. 25/09/25 PU" at bounding box center [515, 109] width 86 height 12
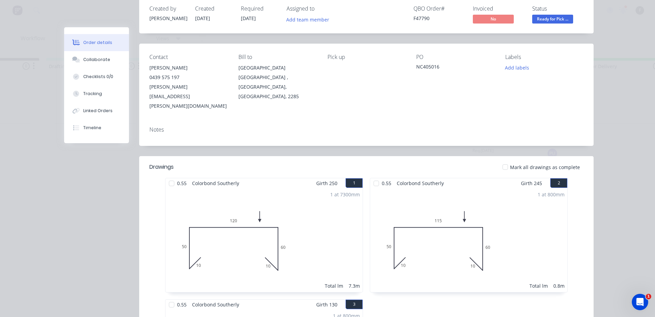
scroll to position [0, 0]
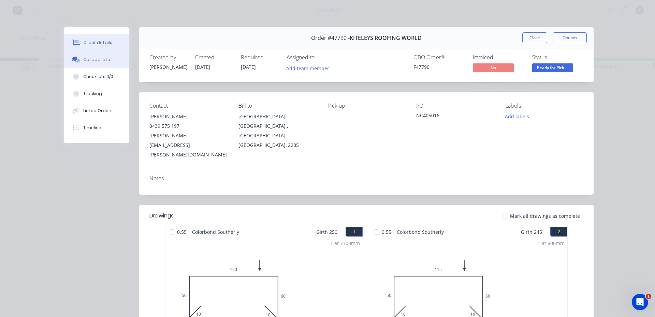
click at [101, 60] on div "Collaborate" at bounding box center [96, 60] width 27 height 6
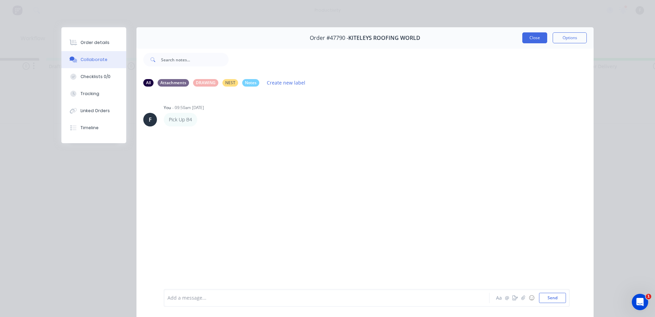
click at [531, 36] on button "Close" at bounding box center [534, 37] width 25 height 11
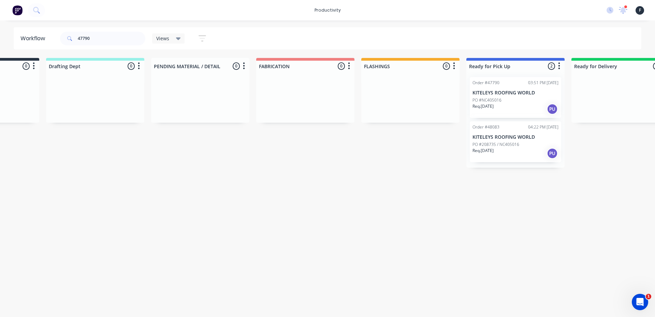
click at [509, 144] on p "PO #208735 / NC405016" at bounding box center [495, 145] width 47 height 6
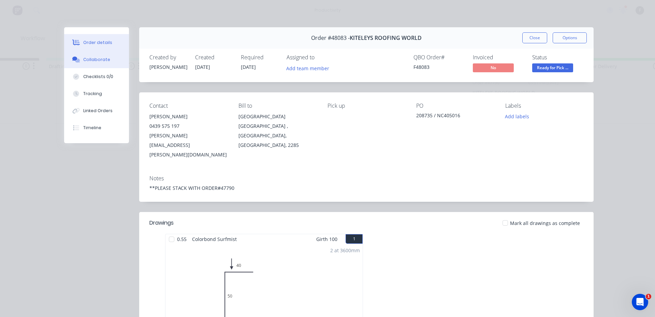
click at [97, 62] on div "Collaborate" at bounding box center [96, 60] width 27 height 6
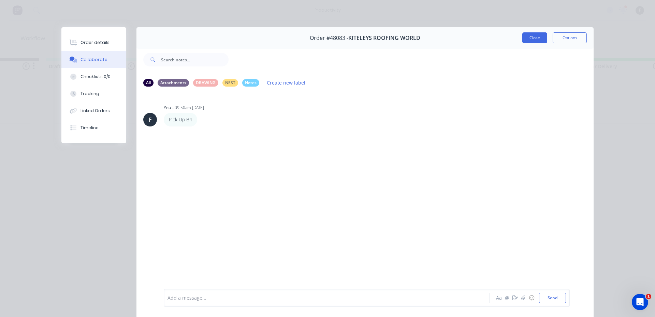
click at [531, 38] on button "Close" at bounding box center [534, 37] width 25 height 11
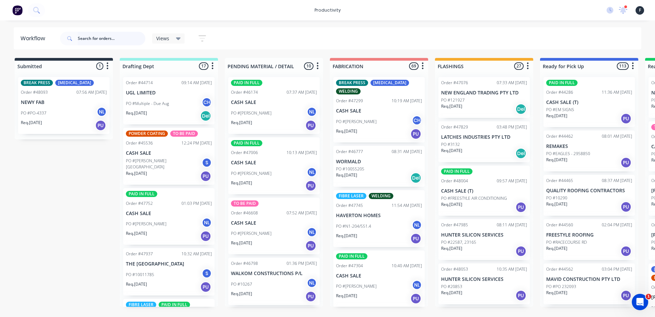
click at [93, 36] on input "text" at bounding box center [112, 39] width 68 height 14
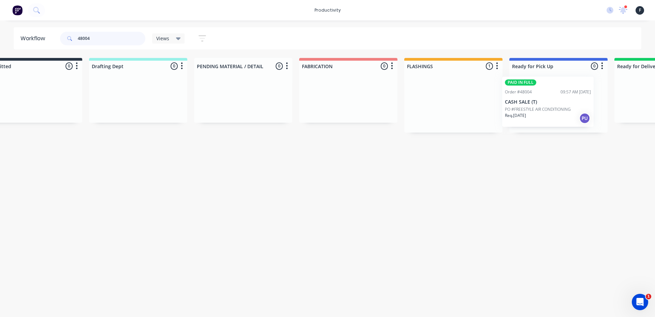
drag, startPoint x: 471, startPoint y: 108, endPoint x: 542, endPoint y: 108, distance: 70.6
click at [542, 108] on div "Submitted 0 Sort By Created date Required date Order number Customer name Most …" at bounding box center [533, 95] width 1138 height 75
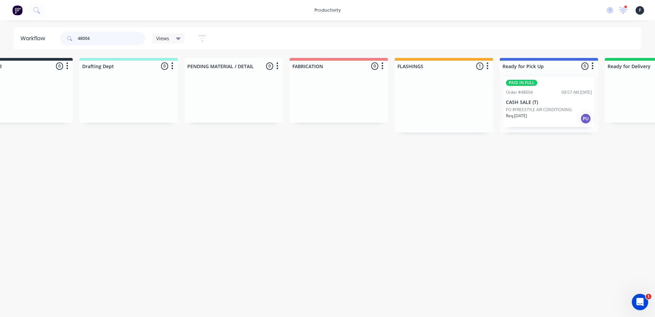
type input "48004"
click at [542, 106] on div at bounding box center [549, 102] width 98 height 61
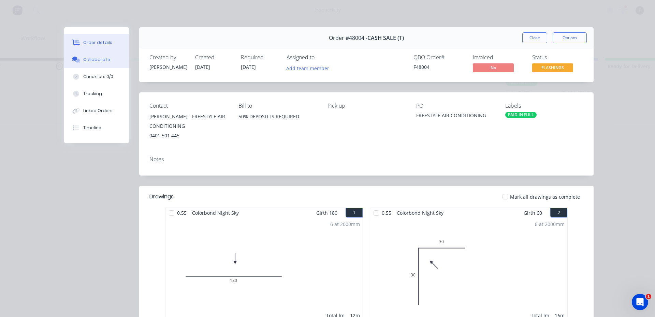
click at [76, 63] on button "Collaborate" at bounding box center [96, 59] width 65 height 17
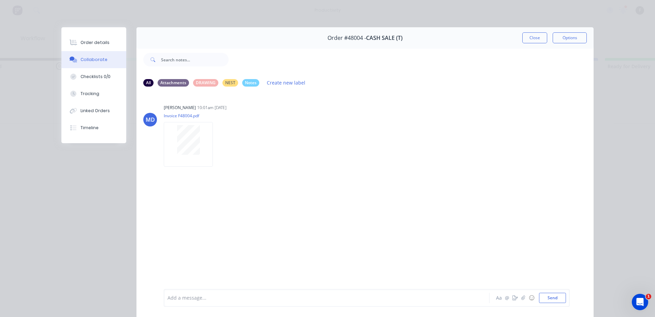
click at [183, 296] on div at bounding box center [317, 298] width 298 height 7
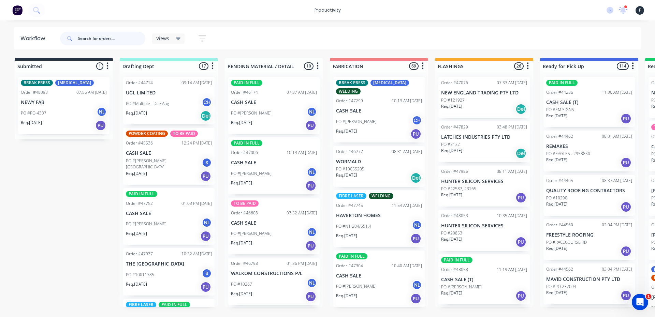
drag, startPoint x: 105, startPoint y: 41, endPoint x: 108, endPoint y: 38, distance: 5.1
click at [105, 41] on input "text" at bounding box center [112, 39] width 68 height 14
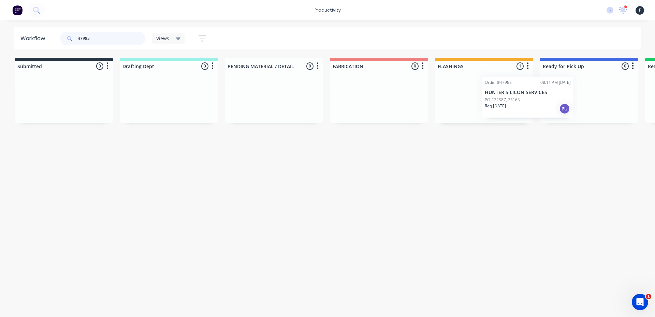
scroll to position [0, 16]
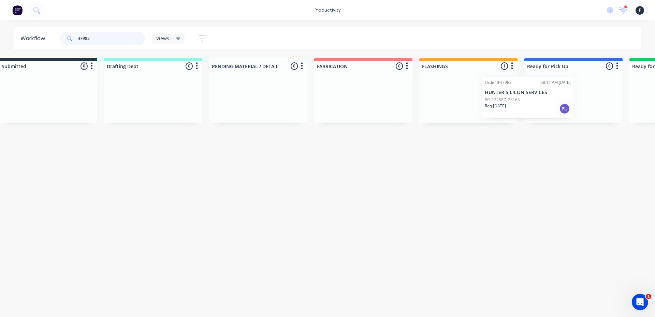
drag, startPoint x: 467, startPoint y: 109, endPoint x: 531, endPoint y: 106, distance: 64.5
click at [527, 107] on div "Submitted 0 Sort By Created date Required date Order number Customer name Most …" at bounding box center [548, 90] width 1138 height 65
type input "47985"
click at [549, 105] on div at bounding box center [573, 98] width 98 height 52
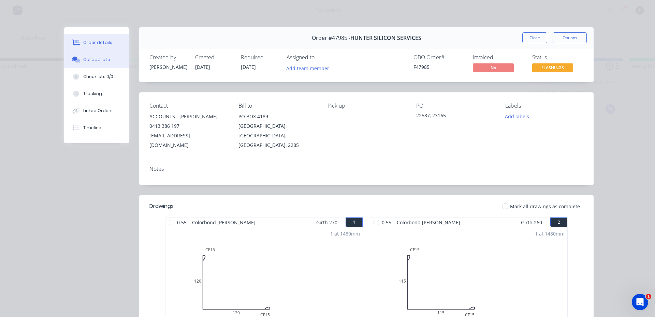
click at [73, 65] on button "Collaborate" at bounding box center [96, 59] width 65 height 17
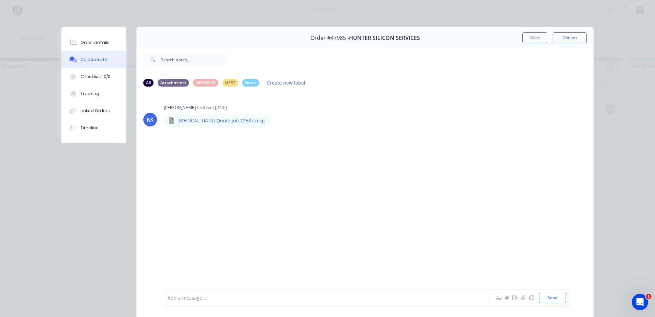
click at [186, 296] on div at bounding box center [317, 298] width 298 height 7
click at [541, 36] on button "Close" at bounding box center [534, 37] width 25 height 11
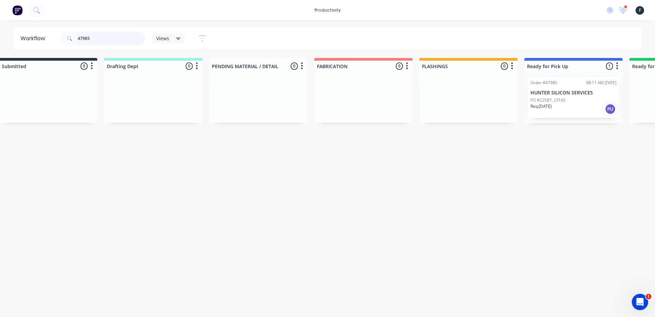
click at [102, 37] on input "47985" at bounding box center [112, 39] width 68 height 14
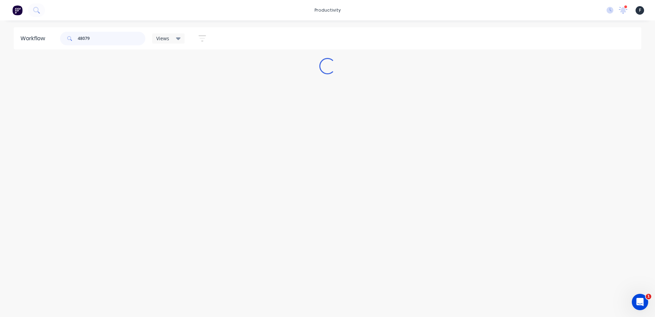
scroll to position [0, 0]
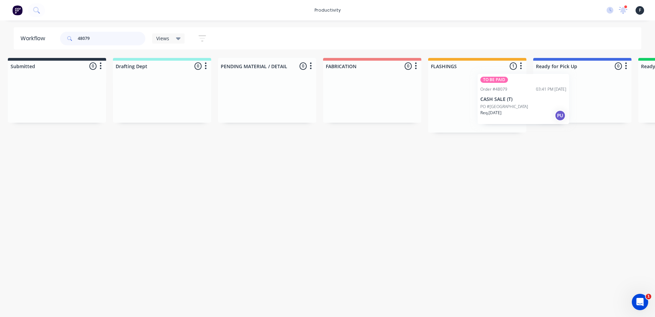
drag, startPoint x: 518, startPoint y: 108, endPoint x: 571, endPoint y: 103, distance: 53.4
click at [559, 105] on div "Submitted 0 Sort By Created date Required date Order number Customer name Most …" at bounding box center [557, 95] width 1138 height 75
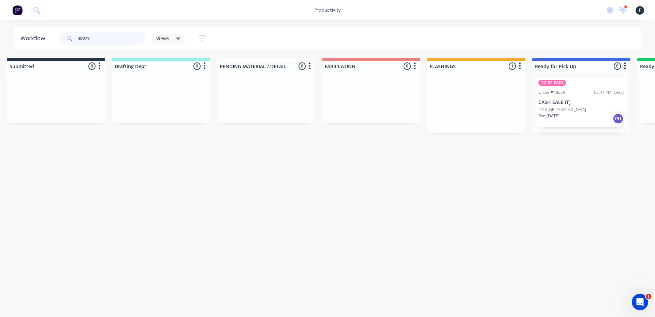
type input "48079"
click at [571, 103] on div "TO BE PAID Order #48079 03:41 PM 24/09/25 CASH SALE (T) PO #SENTINEL CUSTOM BUI…" at bounding box center [581, 102] width 98 height 61
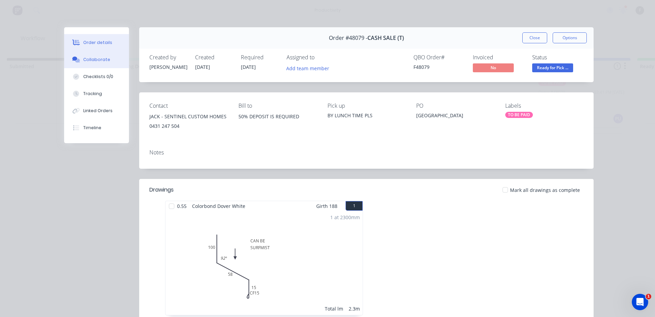
click at [83, 61] on div "Collaborate" at bounding box center [96, 60] width 27 height 6
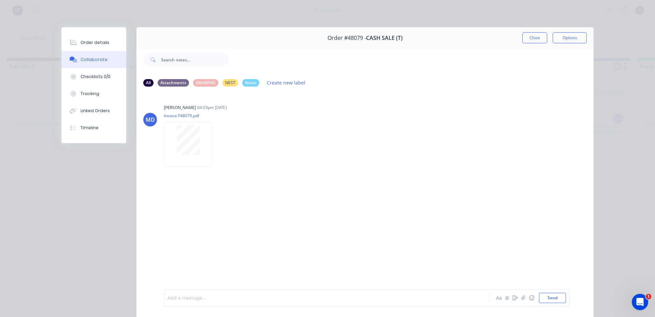
click at [174, 300] on div at bounding box center [317, 298] width 298 height 7
